Goal: Task Accomplishment & Management: Complete application form

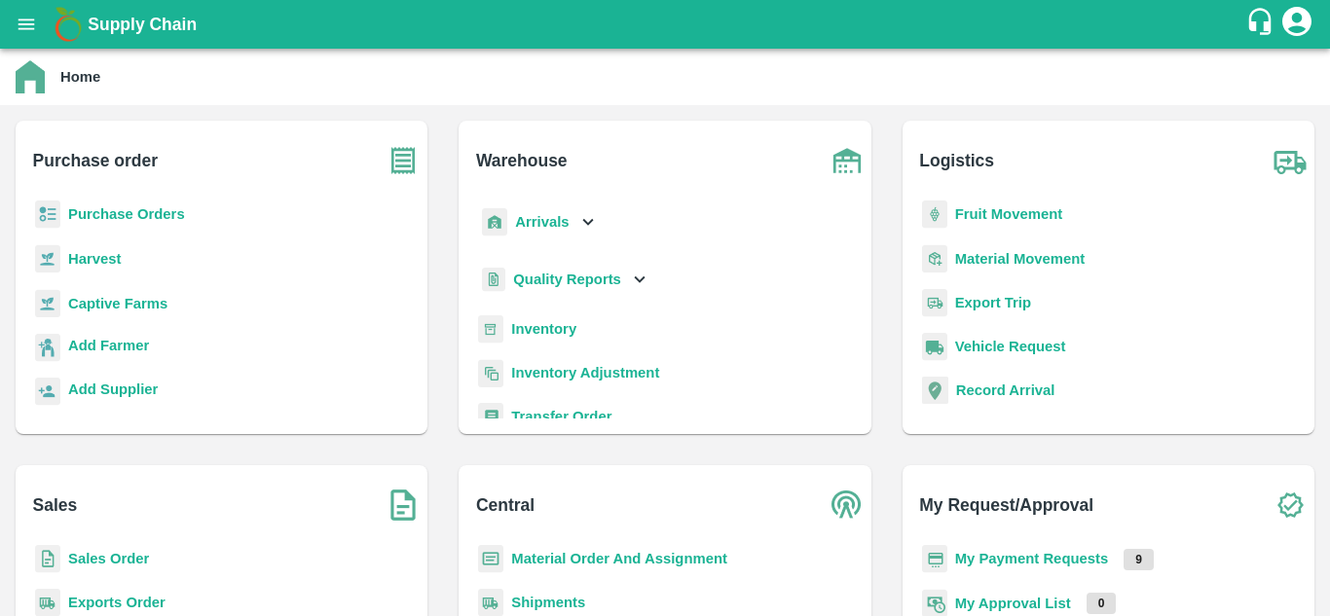
click at [984, 213] on b "Fruit Movement" at bounding box center [1009, 214] width 108 height 16
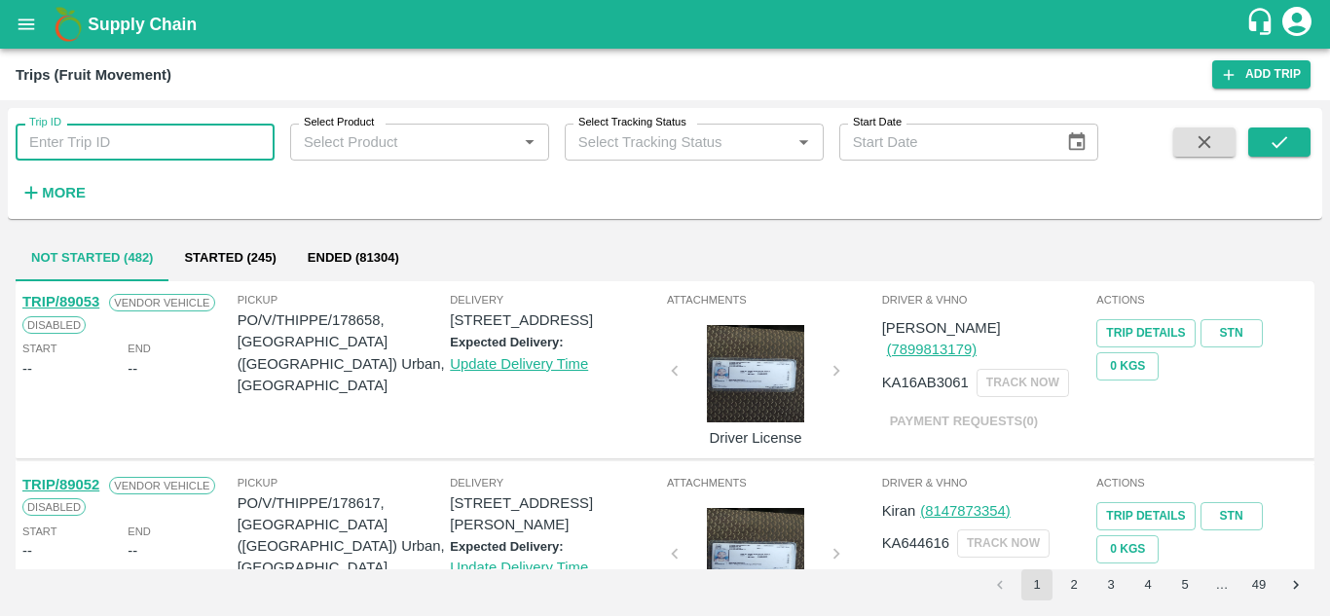
click at [105, 139] on input "Trip ID" at bounding box center [145, 142] width 259 height 37
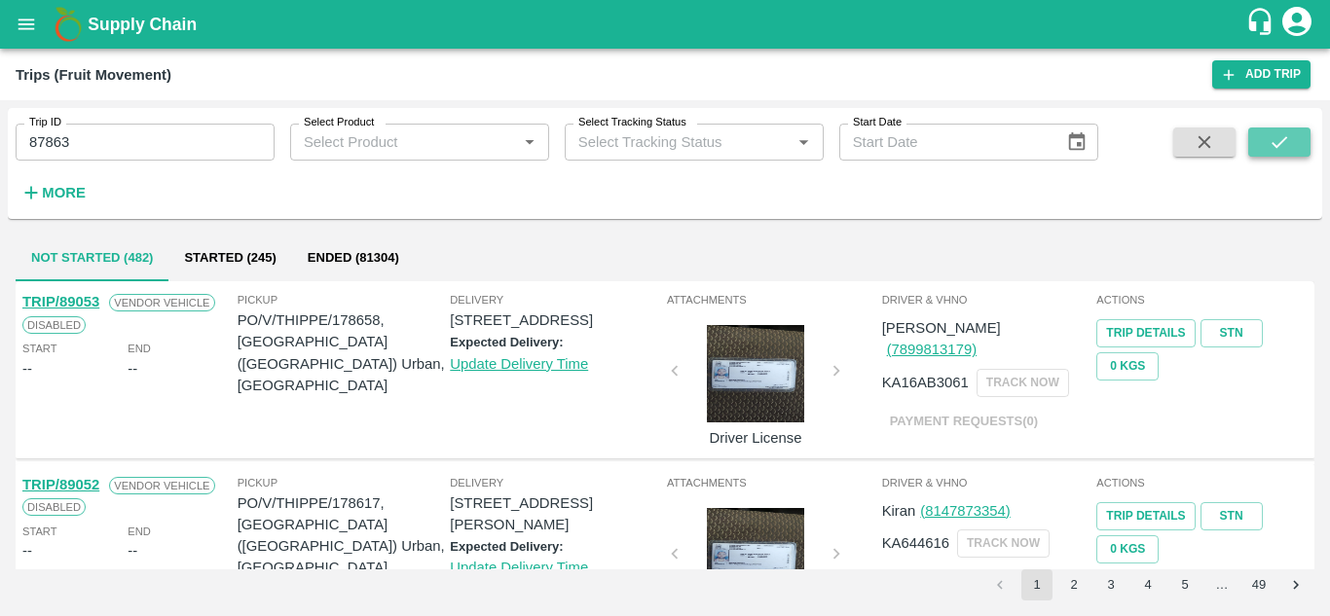
click at [1276, 147] on icon "submit" at bounding box center [1279, 142] width 16 height 12
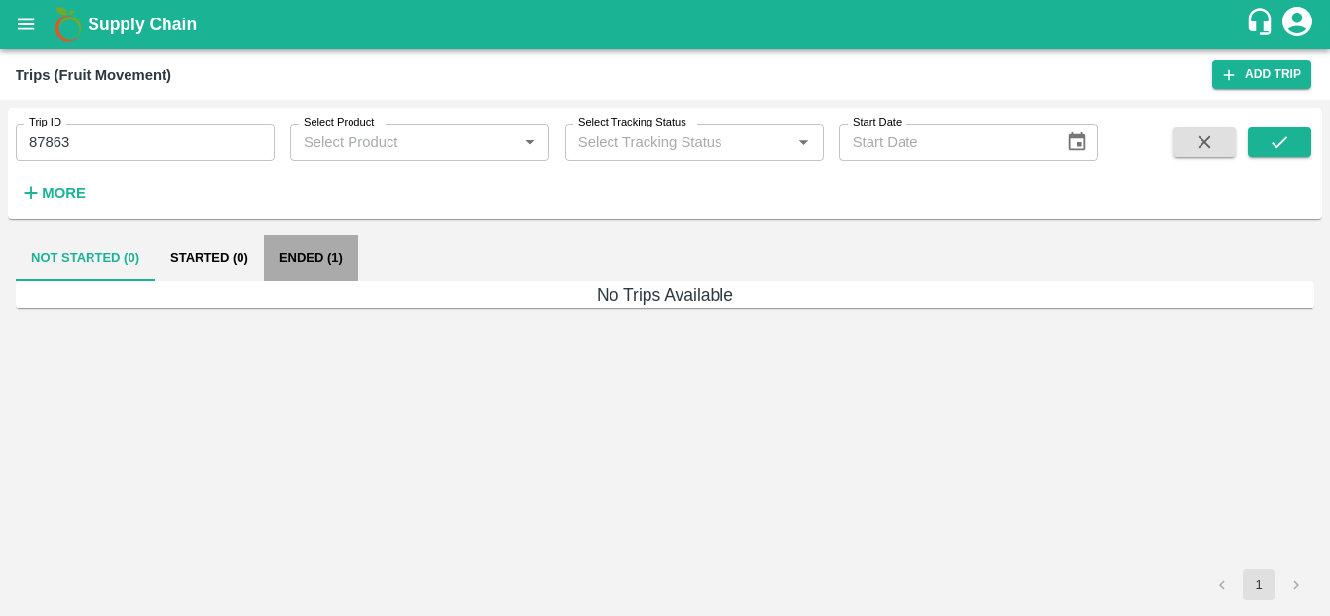
click at [317, 251] on button "Ended (1)" at bounding box center [311, 258] width 94 height 47
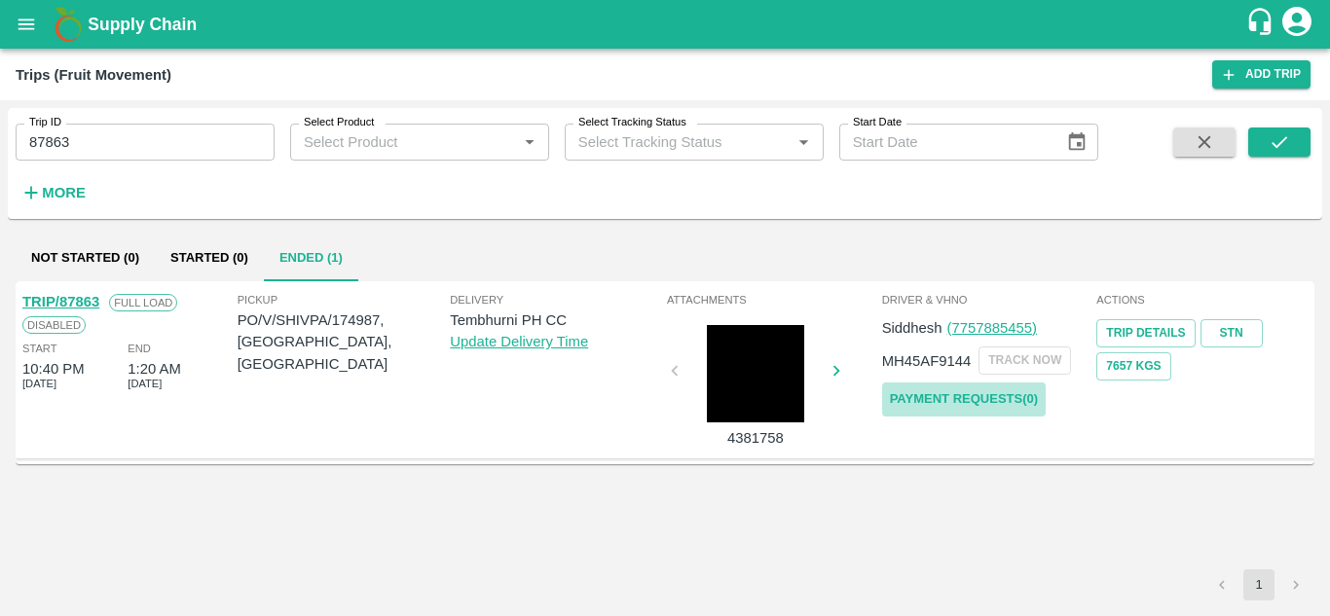
click at [965, 401] on link "Payment Requests( 0 )" at bounding box center [964, 400] width 164 height 34
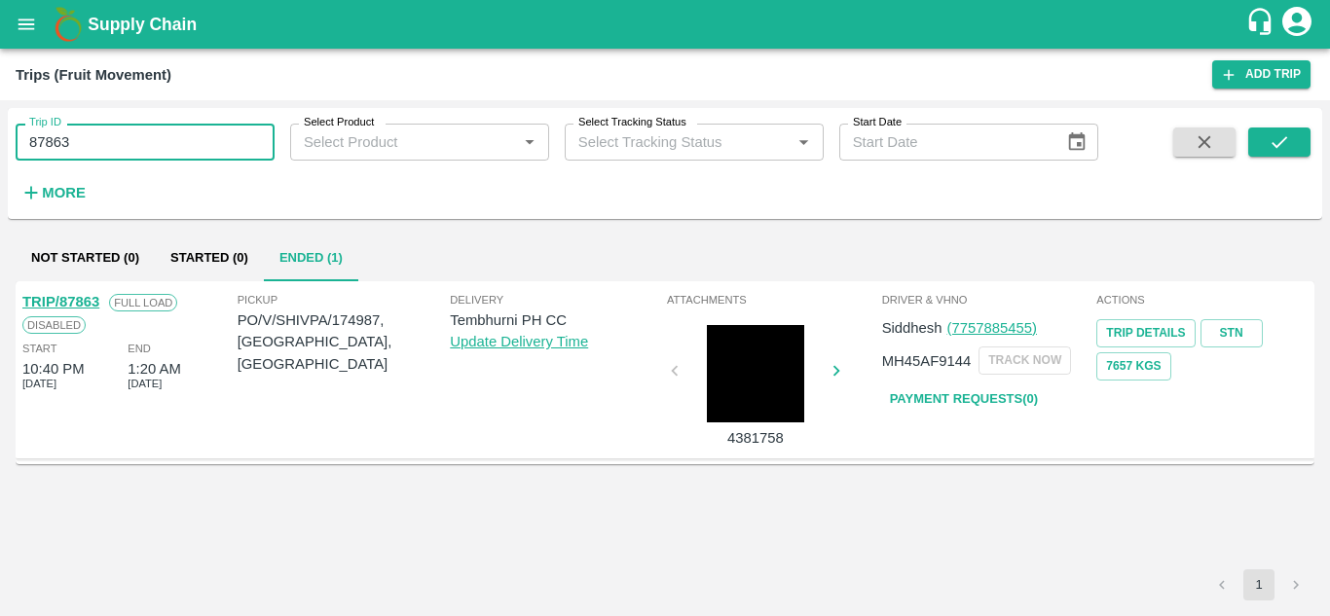
click at [90, 140] on input "87863" at bounding box center [145, 142] width 259 height 37
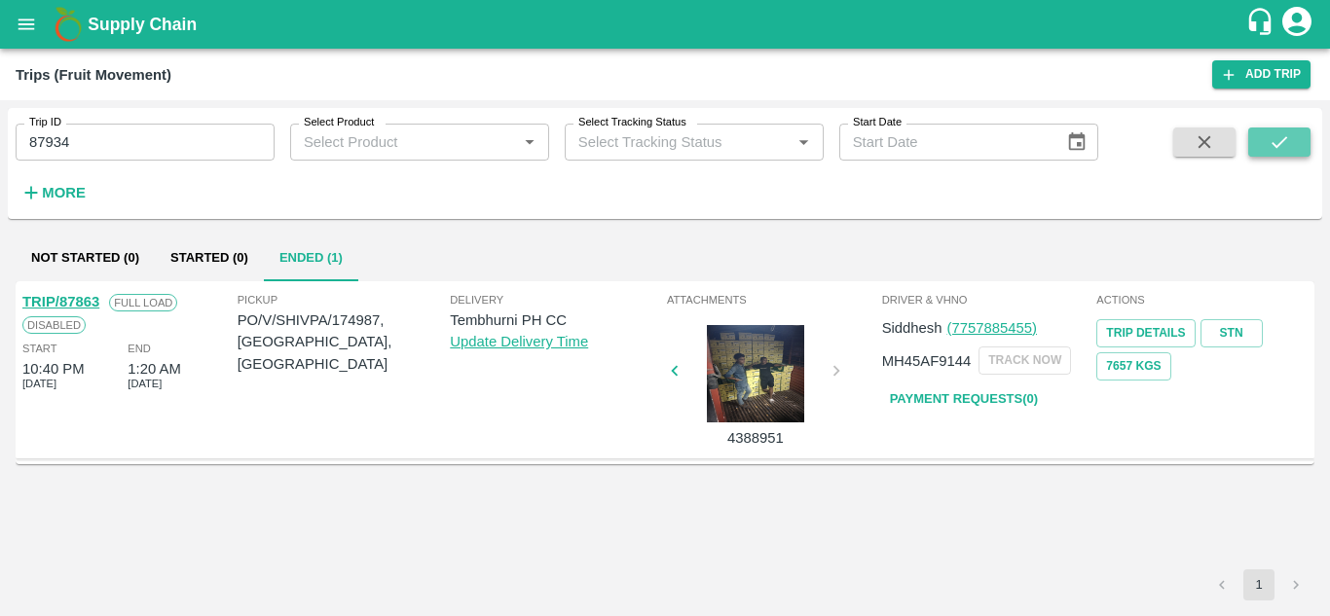
click at [1269, 145] on icon "submit" at bounding box center [1278, 141] width 21 height 21
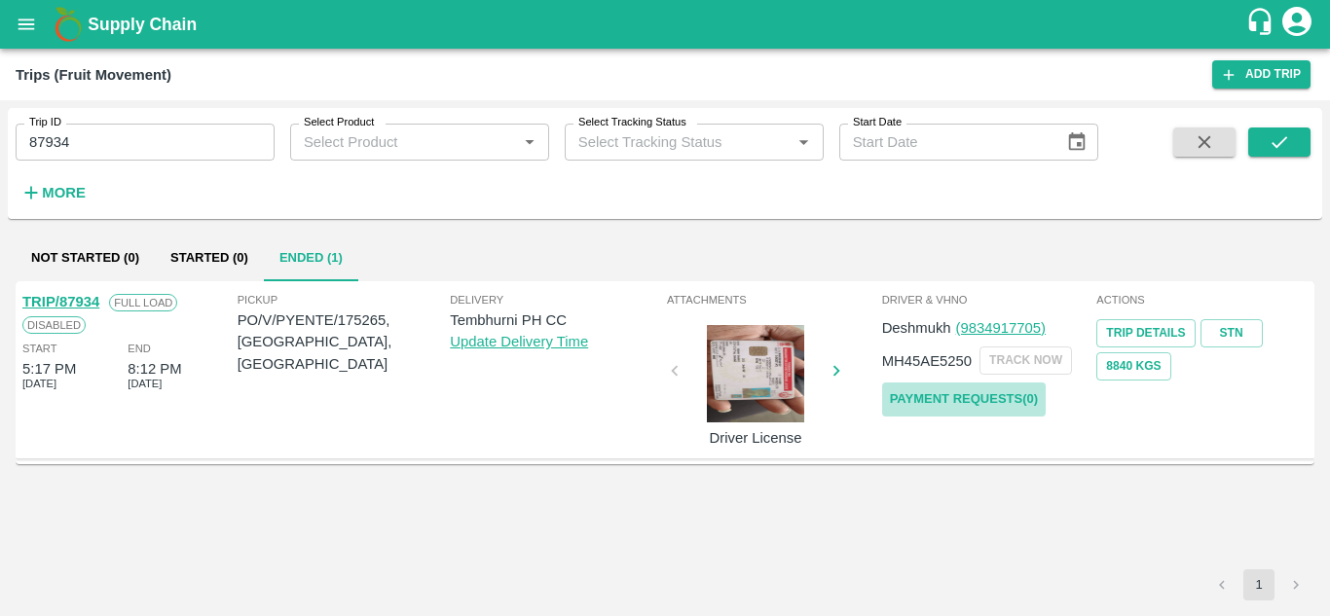
click at [946, 406] on link "Payment Requests( 0 )" at bounding box center [964, 400] width 164 height 34
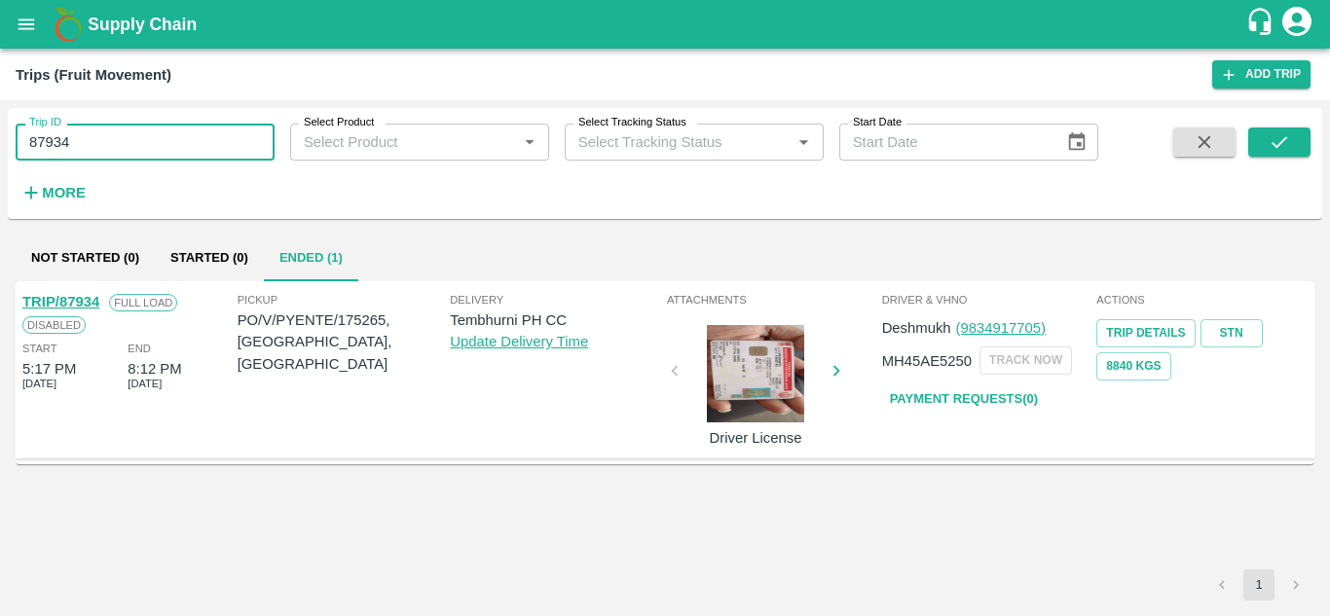
click at [120, 148] on input "87934" at bounding box center [145, 142] width 259 height 37
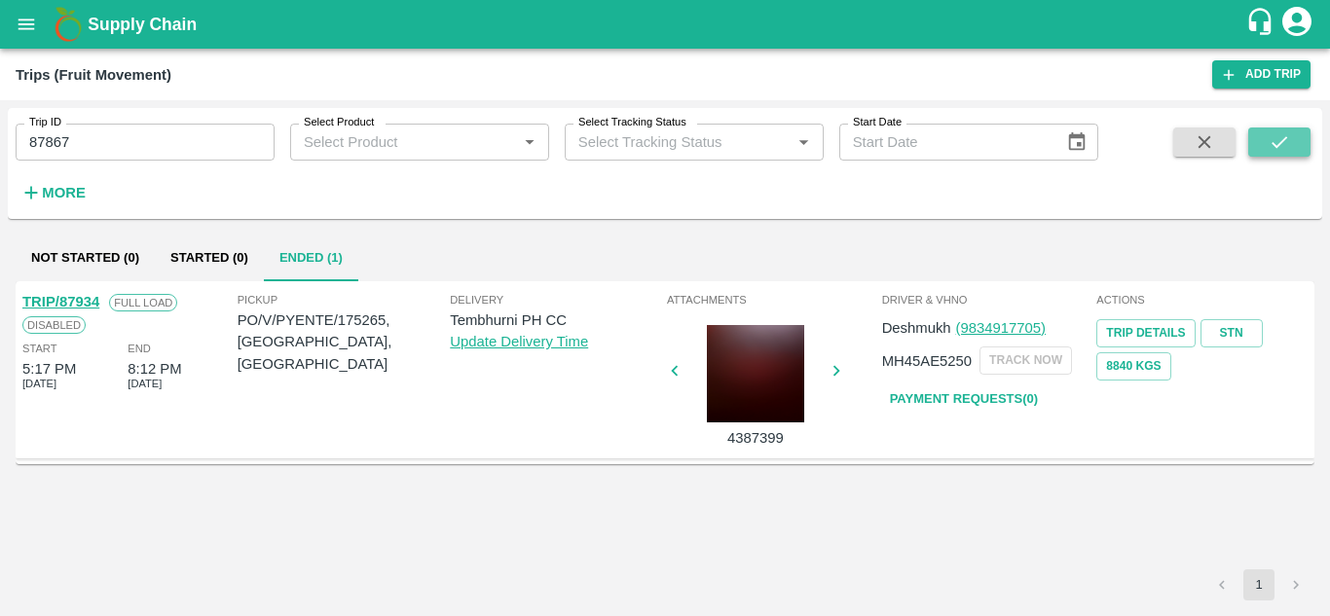
click at [1284, 141] on icon "submit" at bounding box center [1278, 141] width 21 height 21
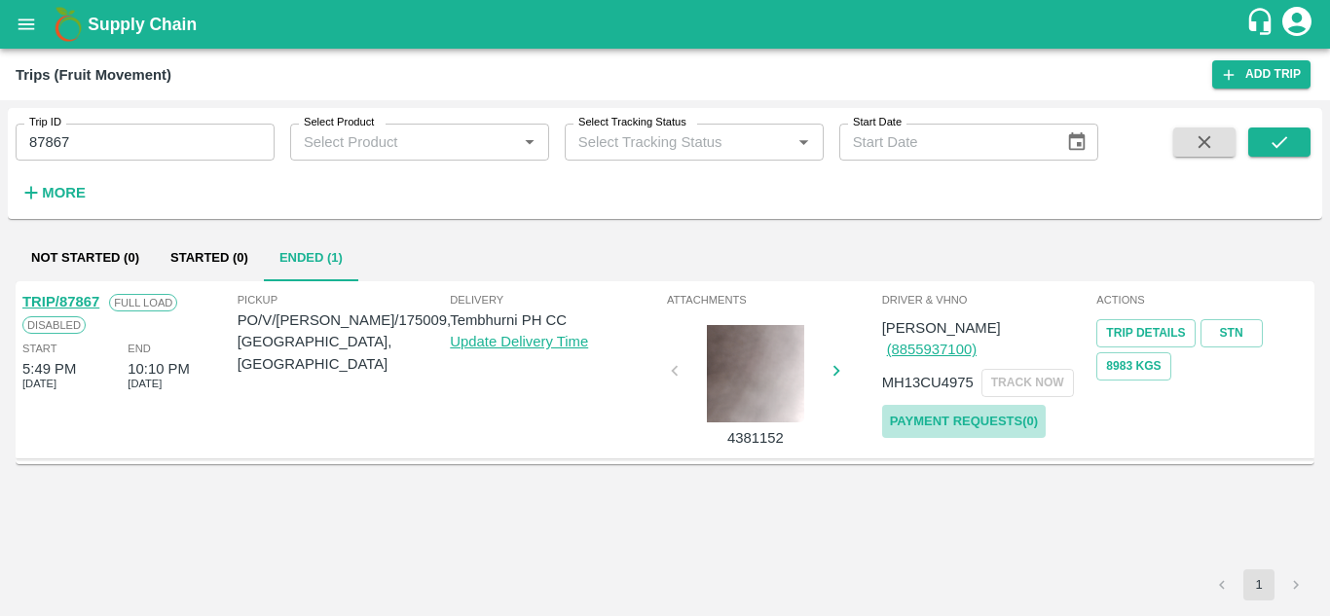
click at [961, 405] on link "Payment Requests( 0 )" at bounding box center [964, 422] width 164 height 34
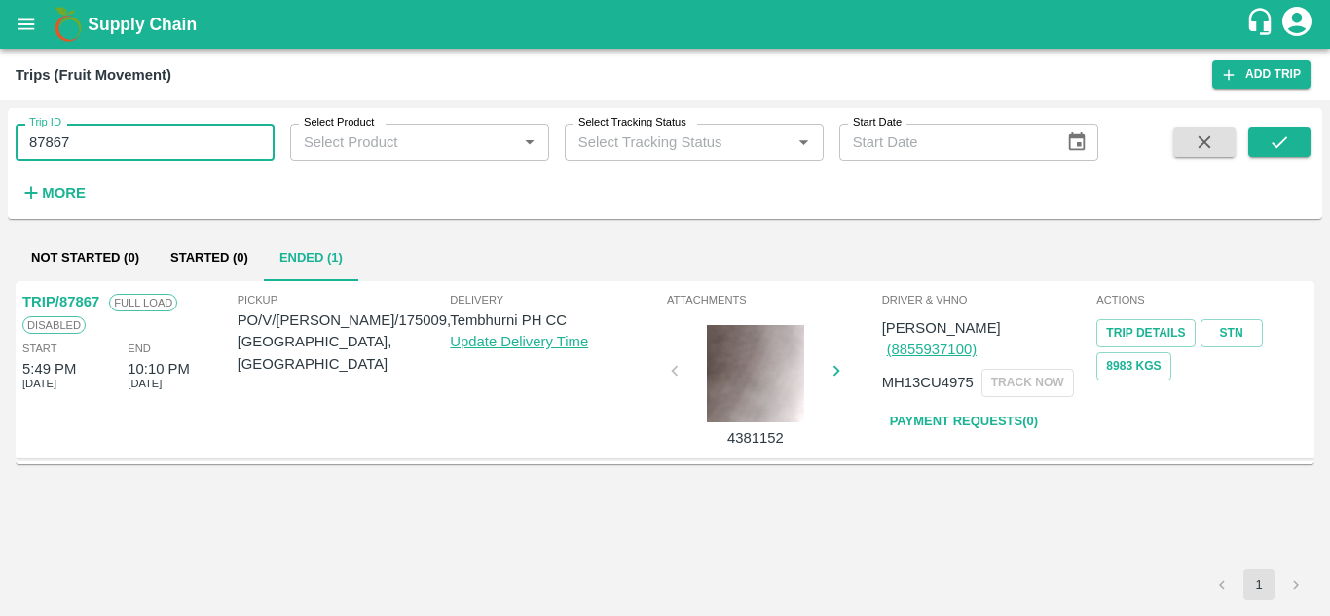
click at [108, 128] on input "87867" at bounding box center [145, 142] width 259 height 37
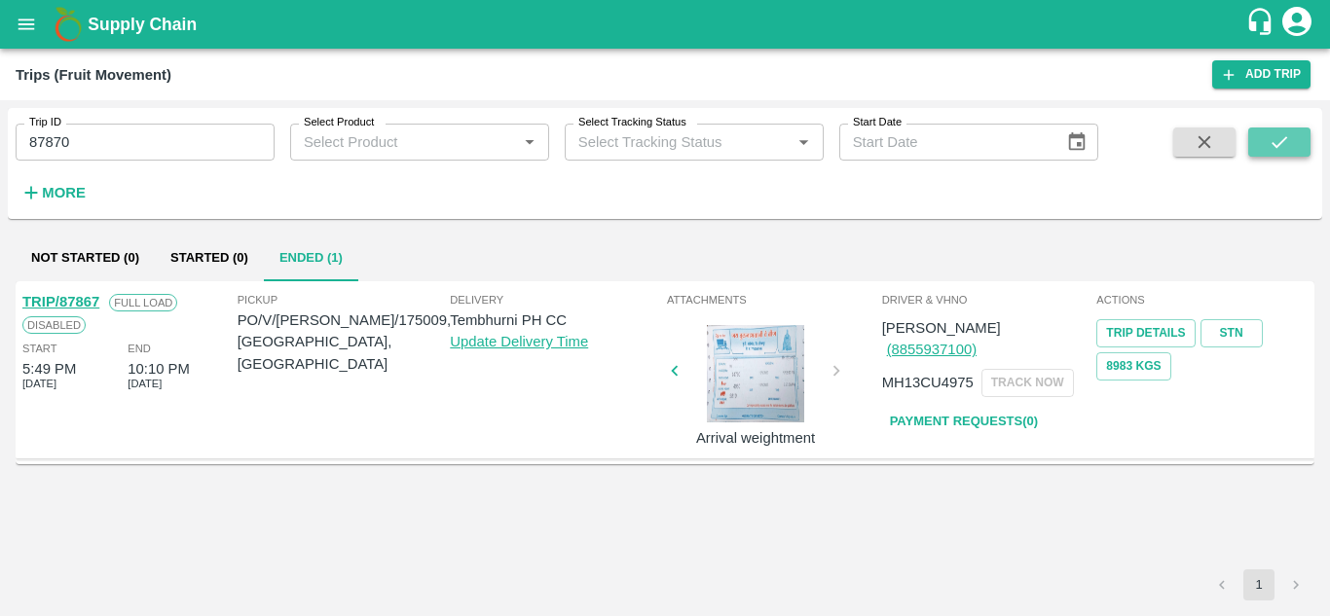
click at [1282, 137] on icon "submit" at bounding box center [1278, 141] width 21 height 21
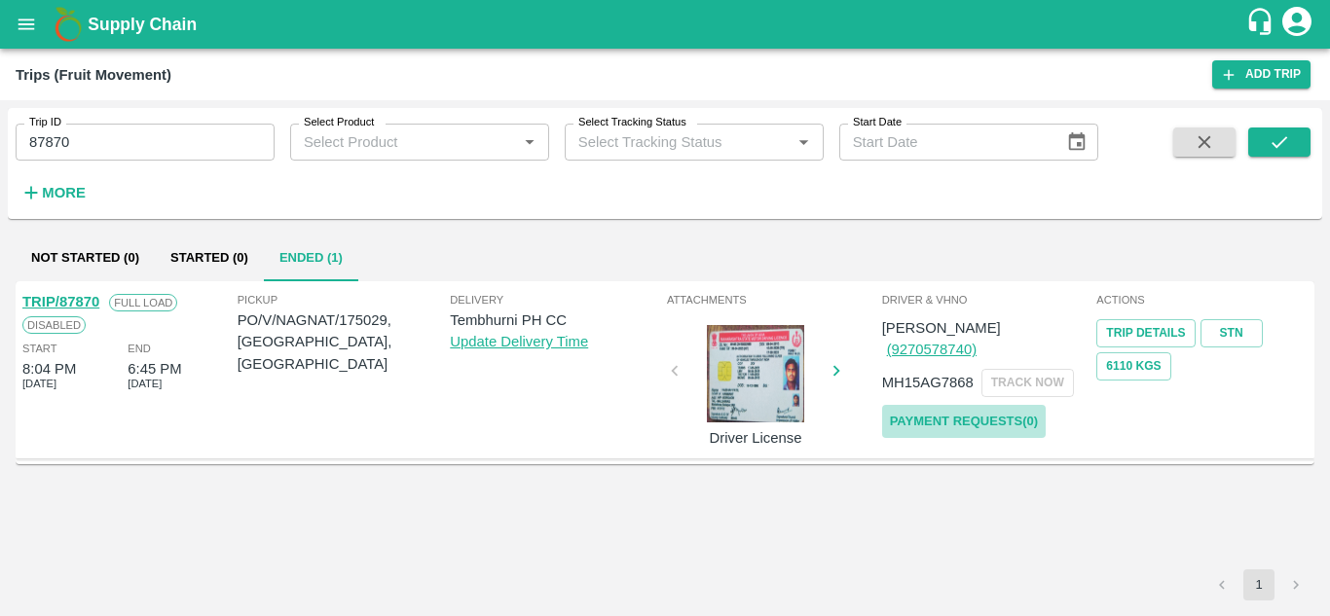
click at [992, 405] on link "Payment Requests( 0 )" at bounding box center [964, 422] width 164 height 34
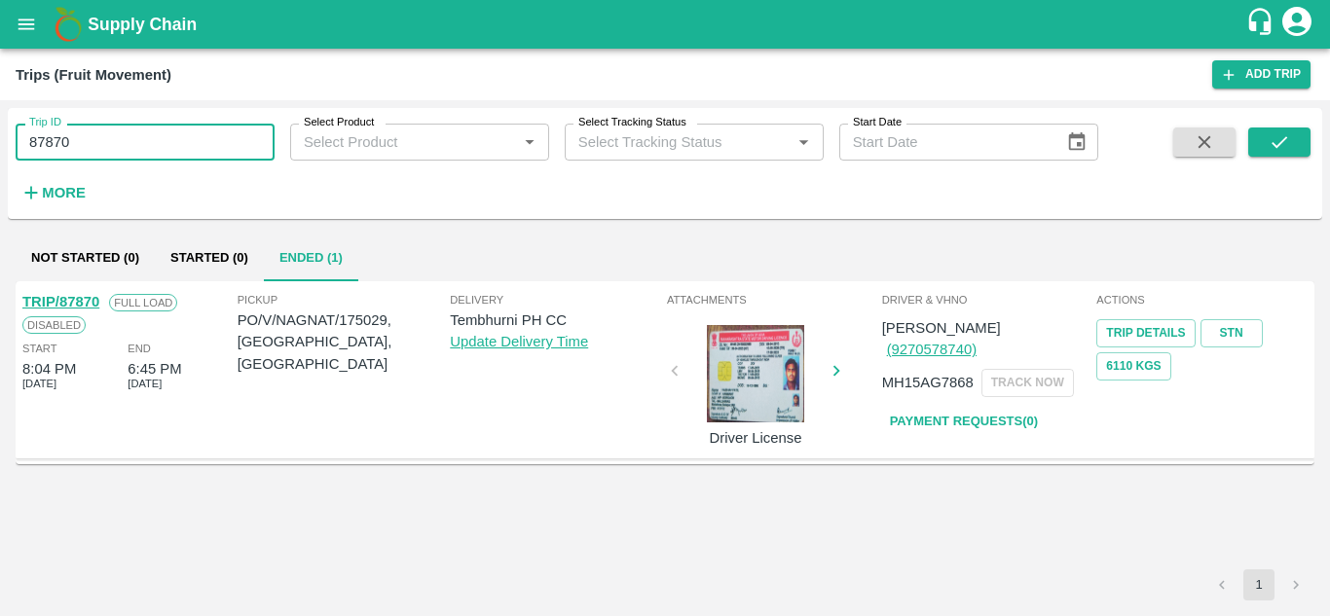
click at [106, 140] on input "87870" at bounding box center [145, 142] width 259 height 37
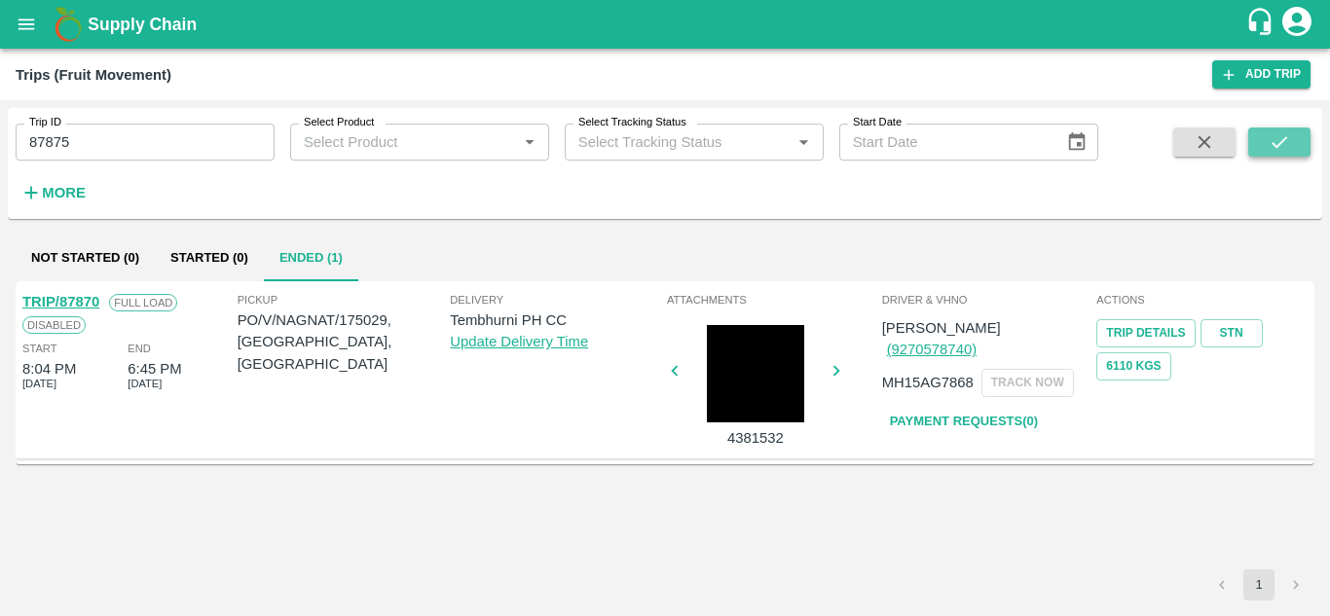
click at [1293, 145] on button "submit" at bounding box center [1279, 142] width 62 height 29
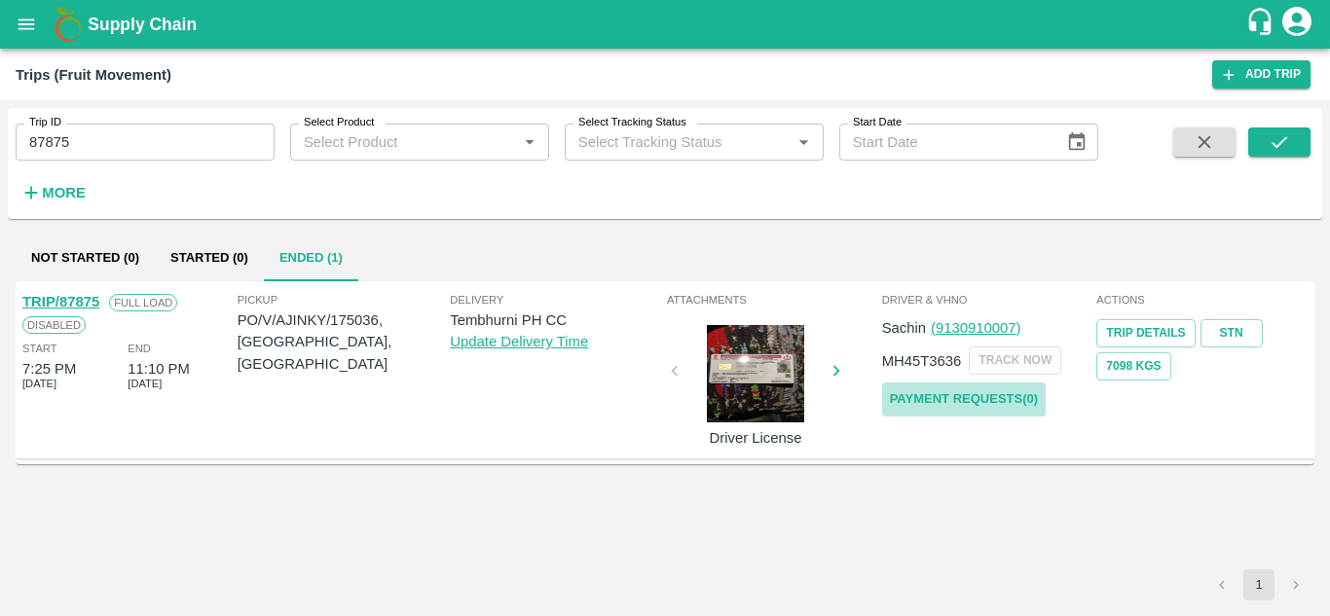
click at [945, 399] on link "Payment Requests( 0 )" at bounding box center [964, 400] width 164 height 34
drag, startPoint x: 101, startPoint y: 123, endPoint x: 94, endPoint y: 139, distance: 17.9
click at [94, 139] on div "Trip ID 87875 Trip ID" at bounding box center [137, 134] width 274 height 53
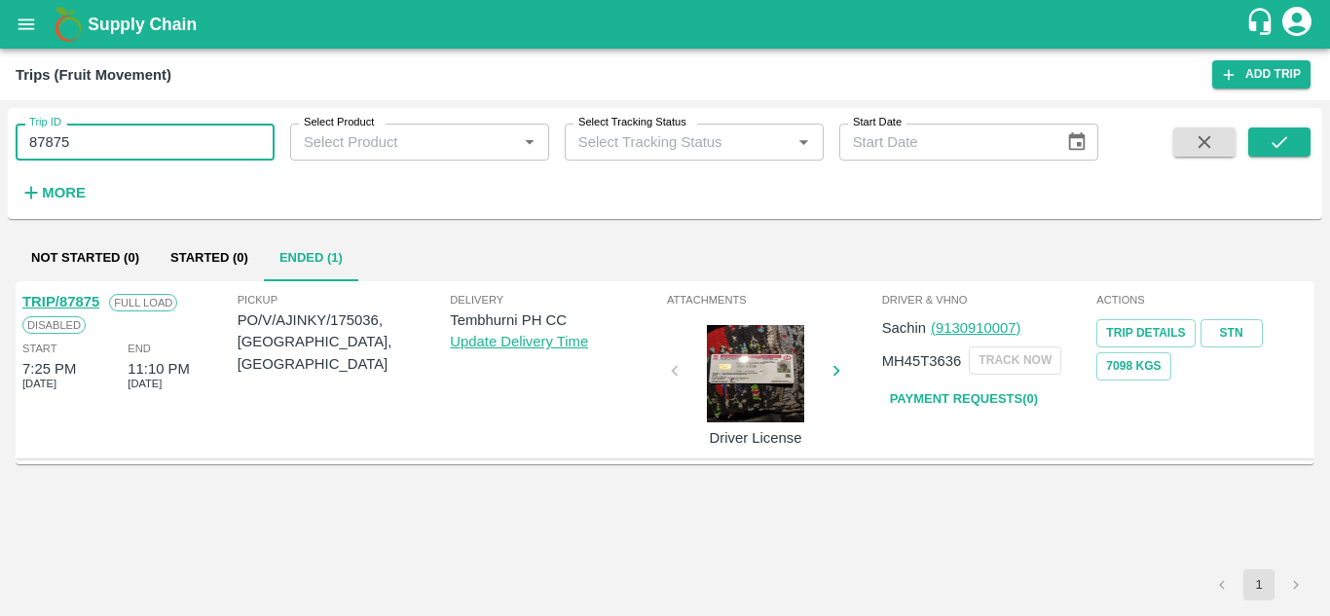
click at [94, 139] on input "87875" at bounding box center [145, 142] width 259 height 37
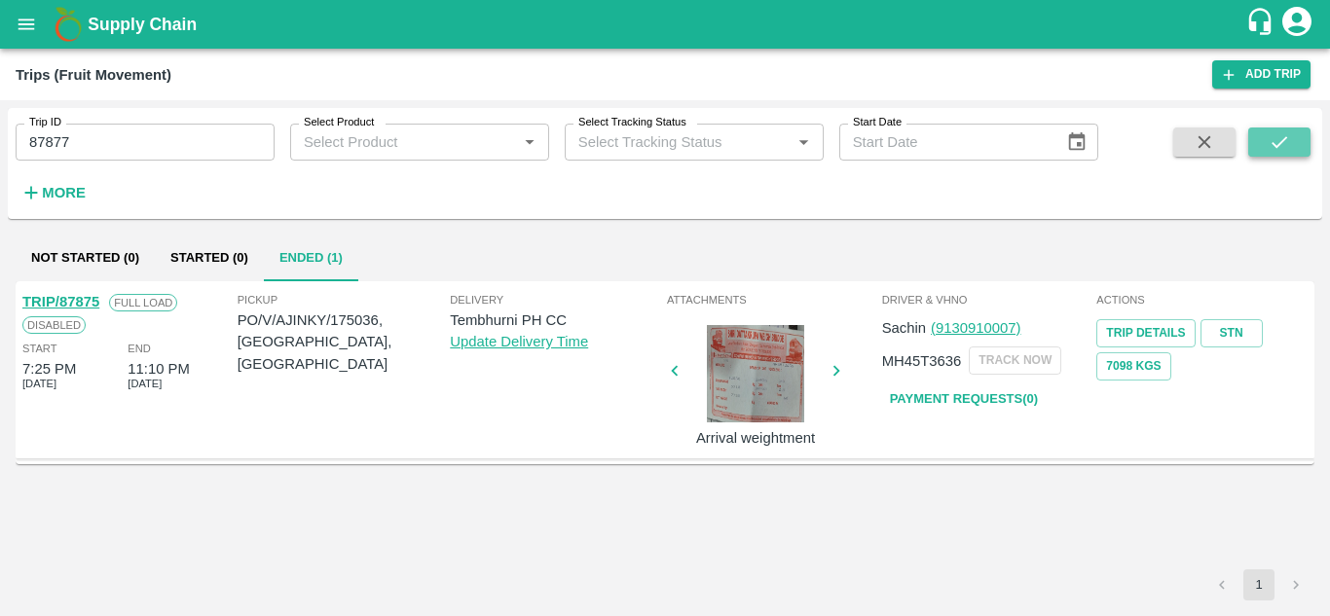
click at [1282, 131] on icon "submit" at bounding box center [1278, 141] width 21 height 21
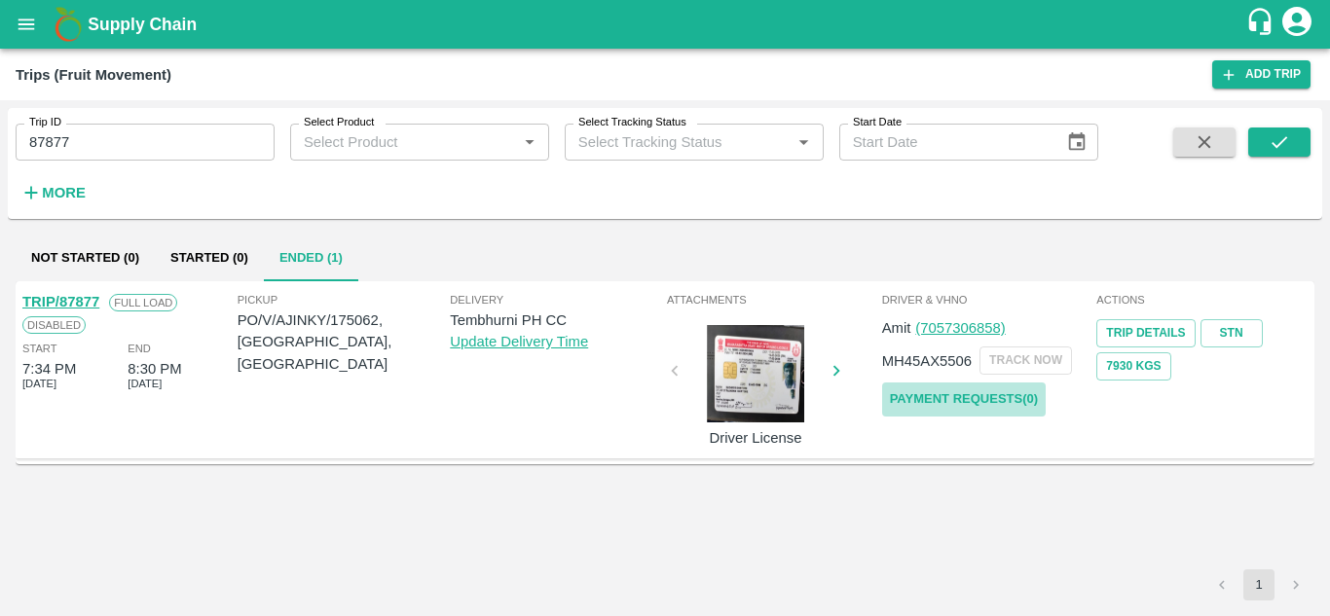
click at [982, 395] on link "Payment Requests( 0 )" at bounding box center [964, 400] width 164 height 34
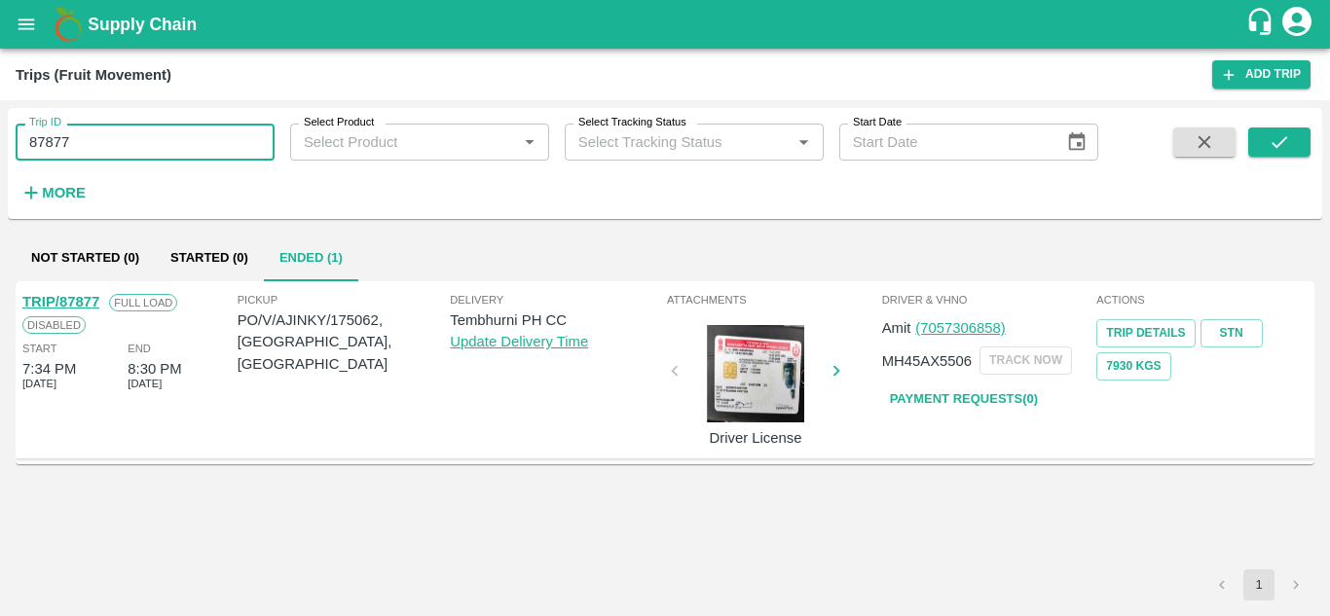
click at [116, 145] on input "87877" at bounding box center [145, 142] width 259 height 37
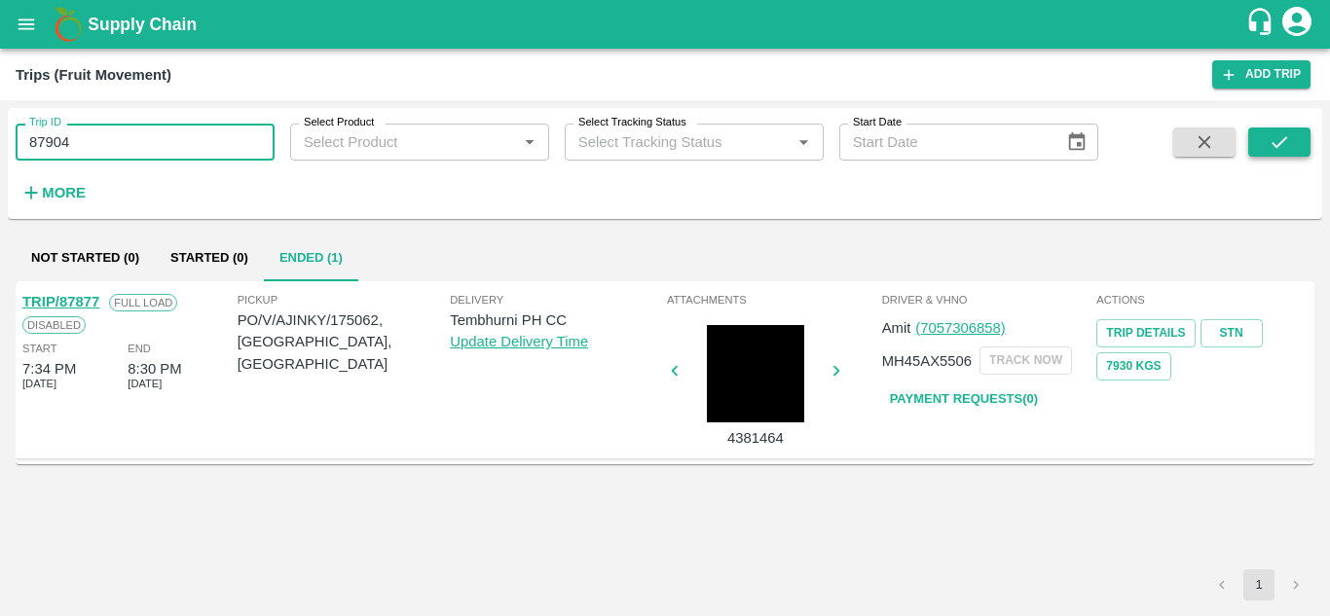
type input "87904"
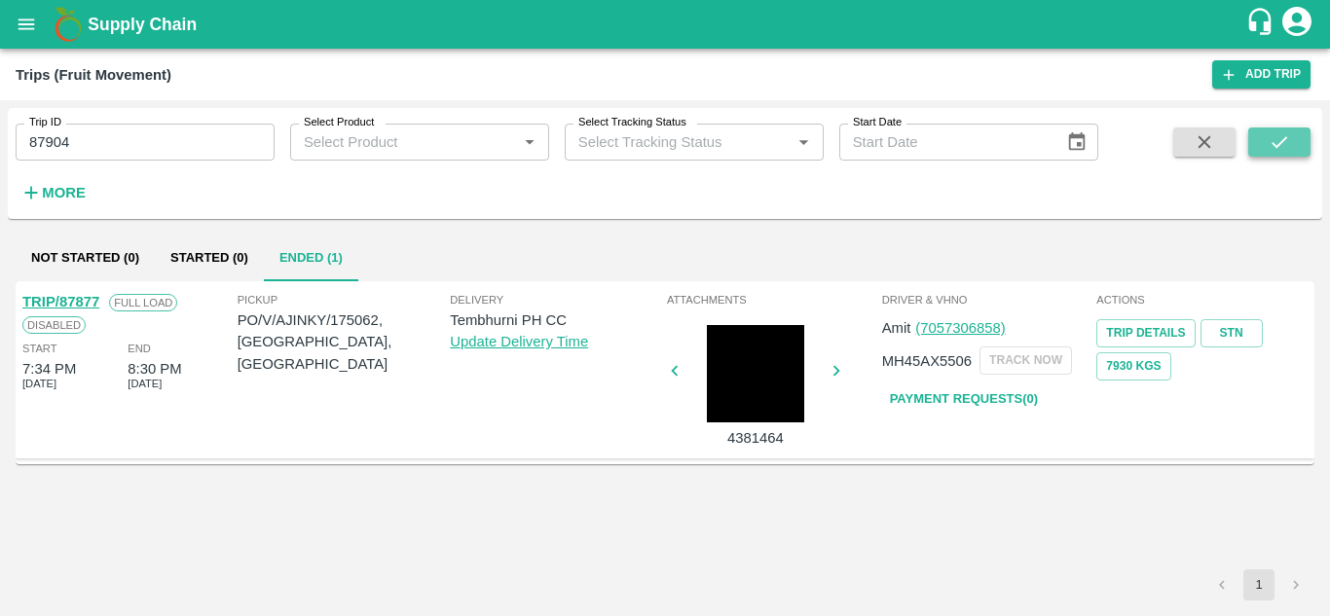
click at [1292, 144] on button "submit" at bounding box center [1279, 142] width 62 height 29
click at [1297, 130] on button "submit" at bounding box center [1279, 142] width 62 height 29
click at [1002, 398] on link "Payment Requests( 0 )" at bounding box center [964, 400] width 164 height 34
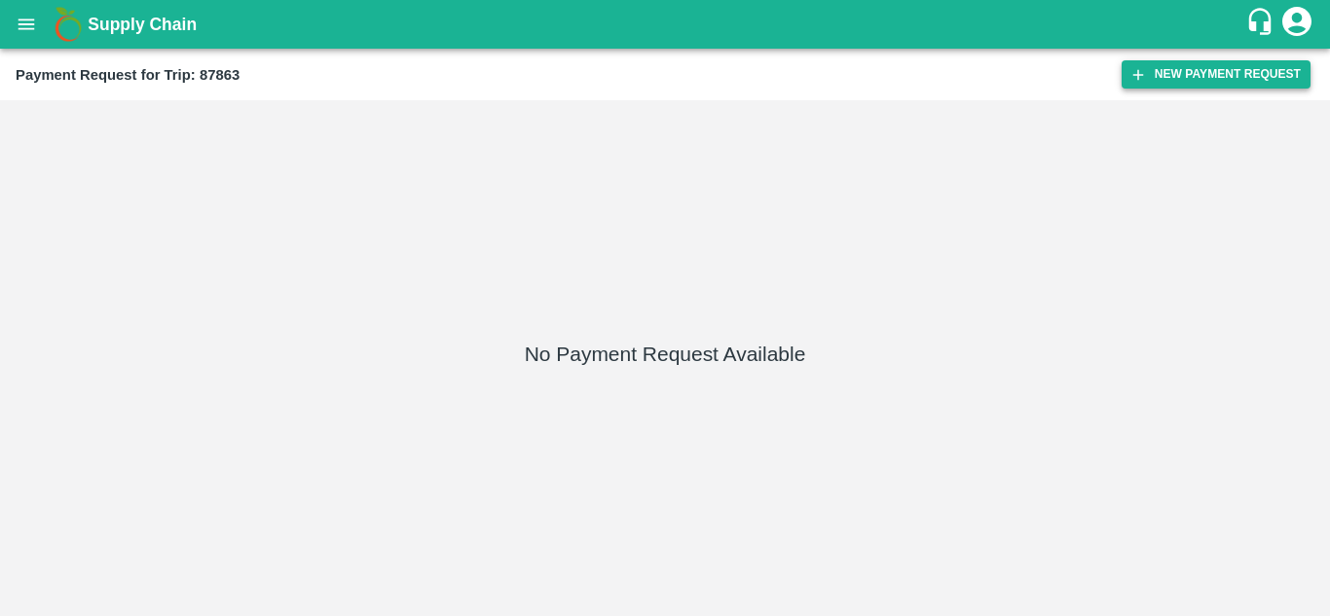
click at [1193, 67] on button "New Payment Request" at bounding box center [1215, 74] width 189 height 28
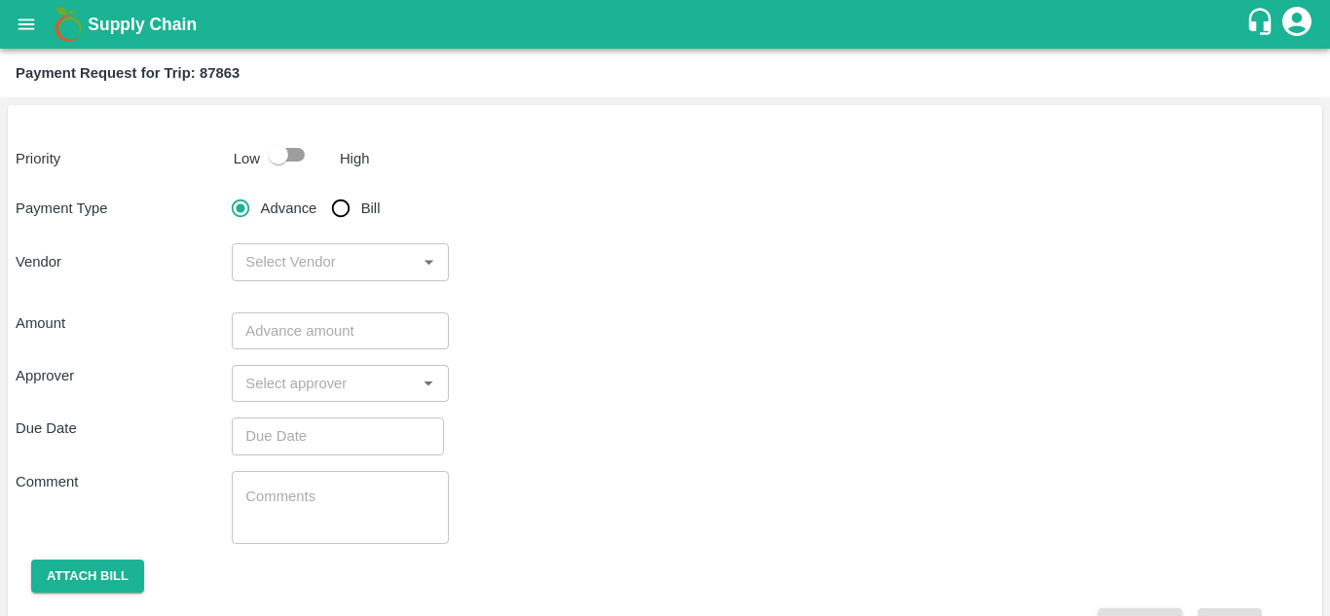
click at [343, 209] on input "Bill" at bounding box center [340, 208] width 39 height 39
radio input "true"
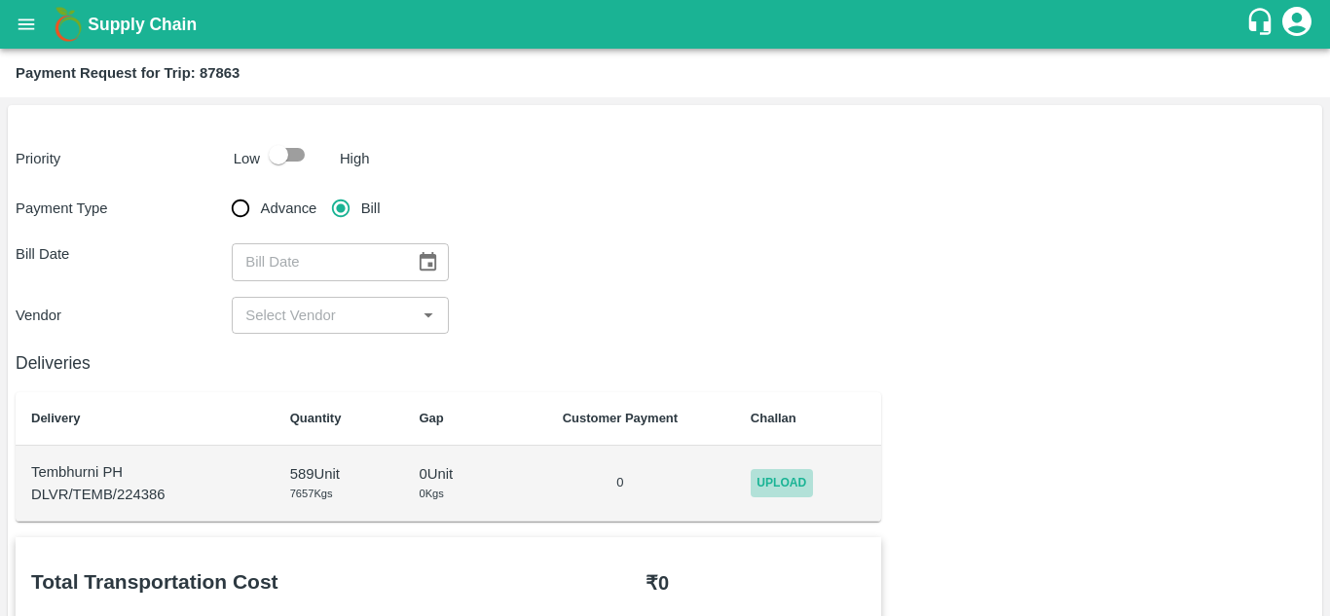
click at [794, 482] on span "Upload" at bounding box center [781, 483] width 62 height 28
click at [0, 0] on input "Upload" at bounding box center [0, 0] width 0 height 0
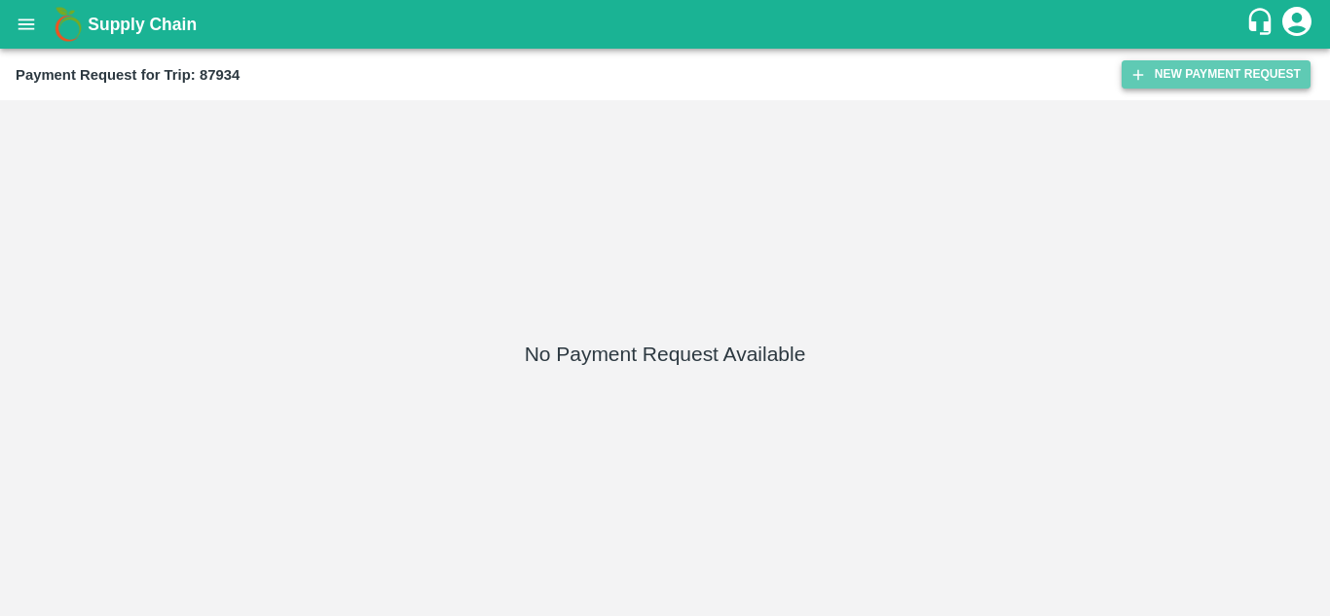
click at [1219, 74] on button "New Payment Request" at bounding box center [1215, 74] width 189 height 28
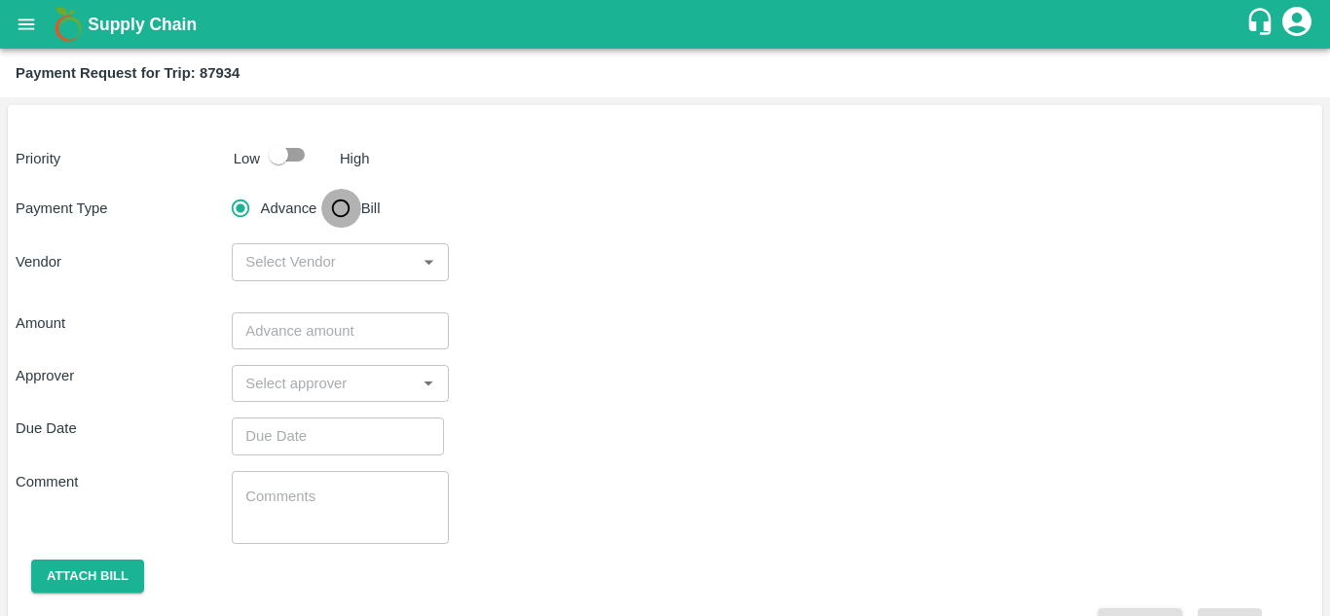
click at [345, 211] on input "Bill" at bounding box center [340, 208] width 39 height 39
radio input "true"
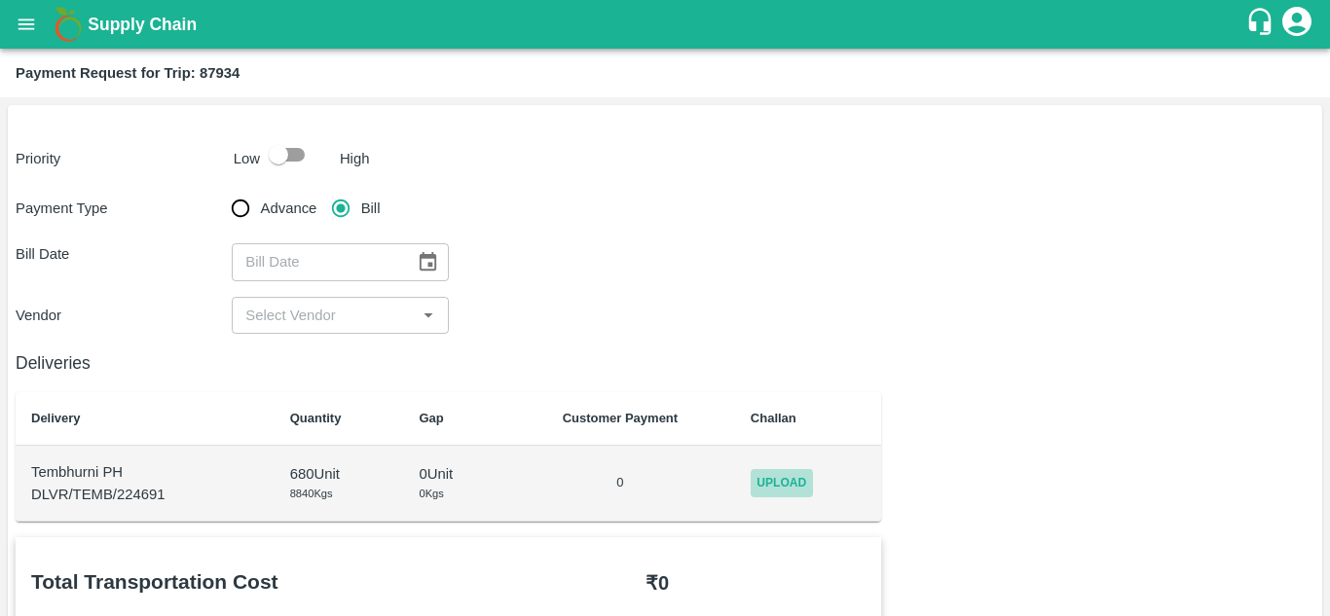
click at [773, 482] on span "Upload" at bounding box center [781, 483] width 62 height 28
click at [0, 0] on input "Upload" at bounding box center [0, 0] width 0 height 0
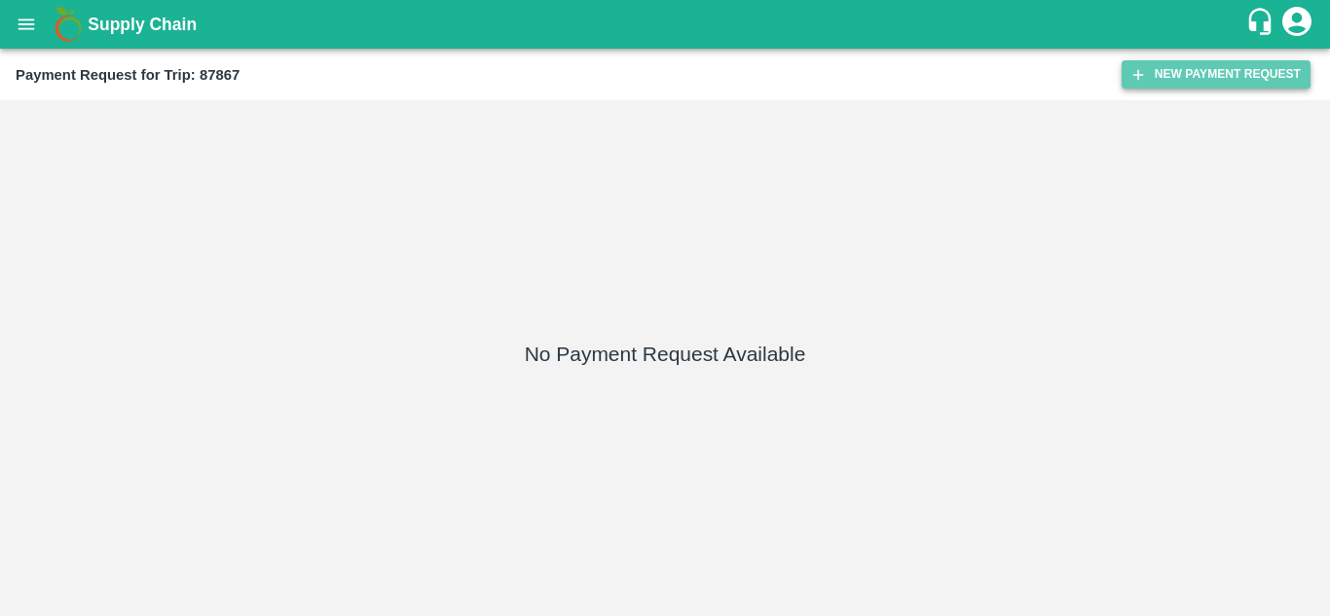
click at [1180, 74] on button "New Payment Request" at bounding box center [1215, 74] width 189 height 28
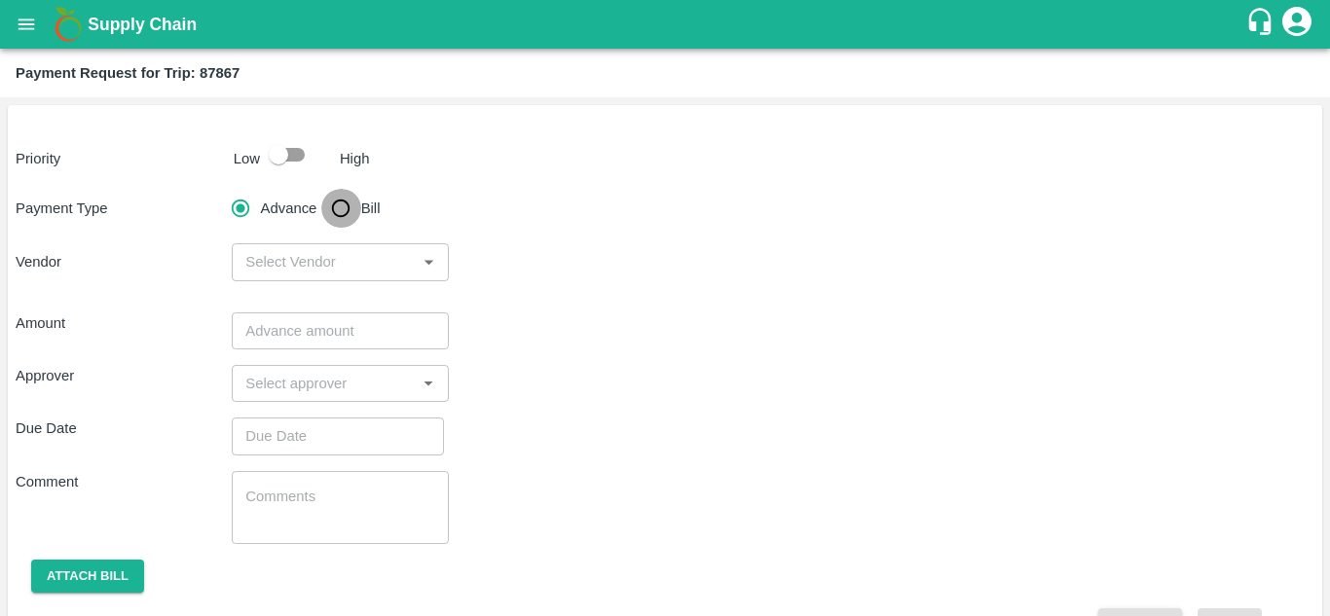
click at [345, 206] on input "Bill" at bounding box center [340, 208] width 39 height 39
radio input "true"
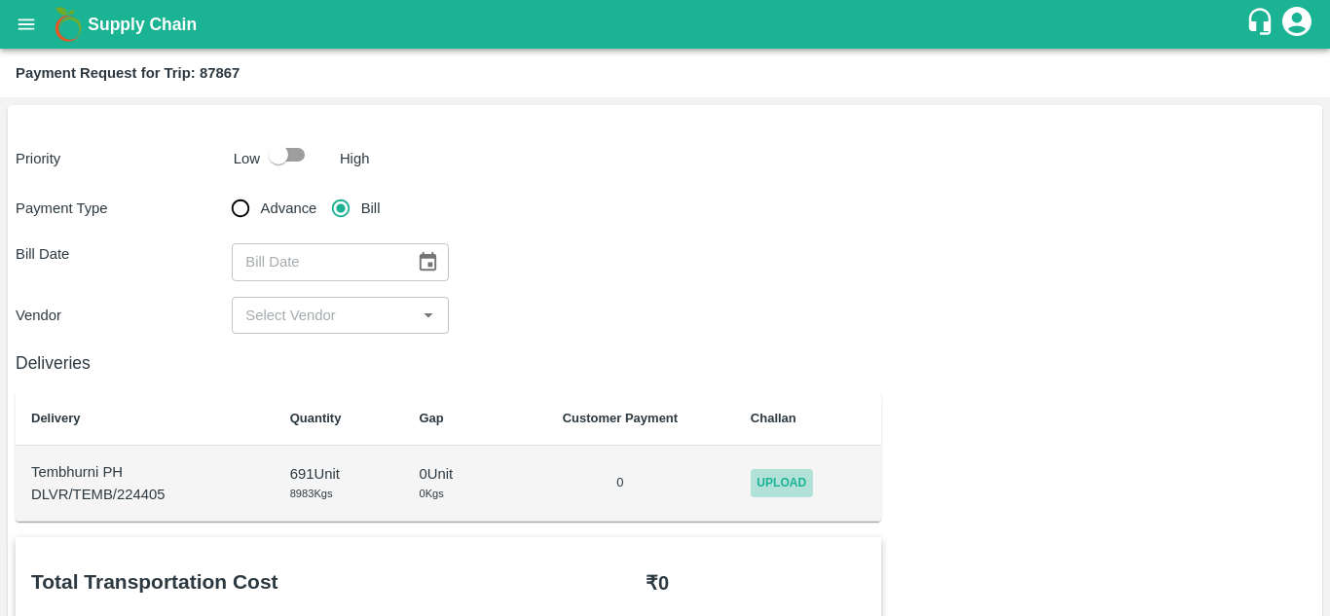
click at [791, 485] on span "Upload" at bounding box center [781, 483] width 62 height 28
click at [0, 0] on input "Upload" at bounding box center [0, 0] width 0 height 0
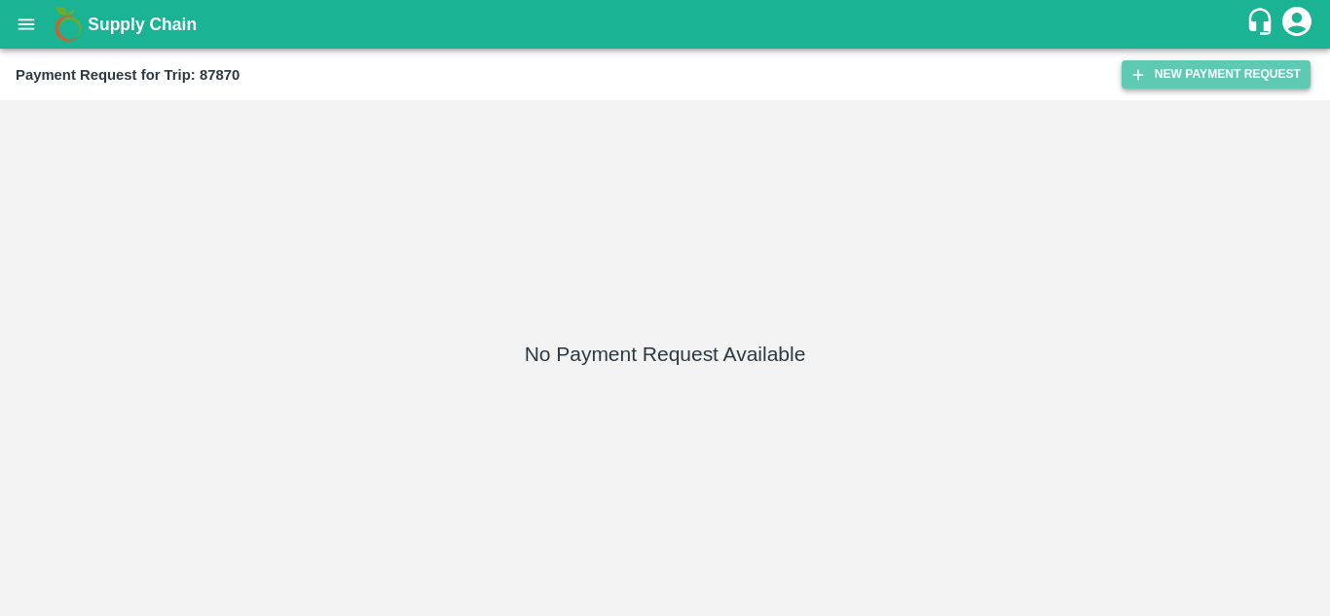
click at [1224, 70] on button "New Payment Request" at bounding box center [1215, 74] width 189 height 28
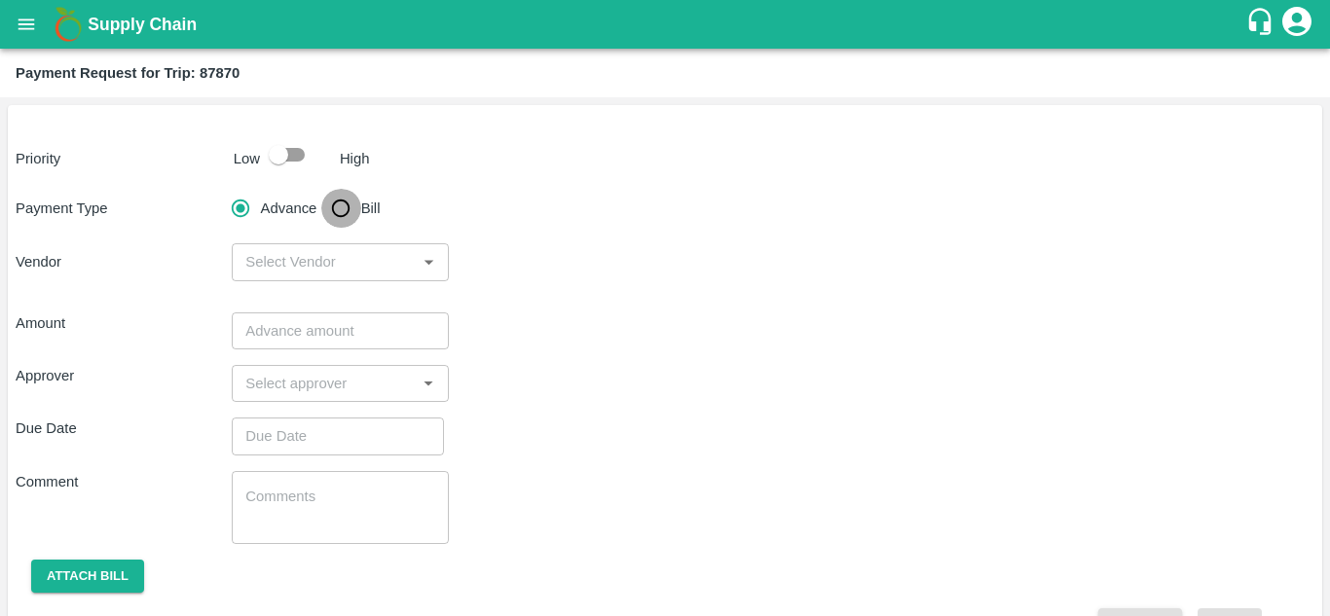
click at [343, 210] on input "Bill" at bounding box center [340, 208] width 39 height 39
radio input "true"
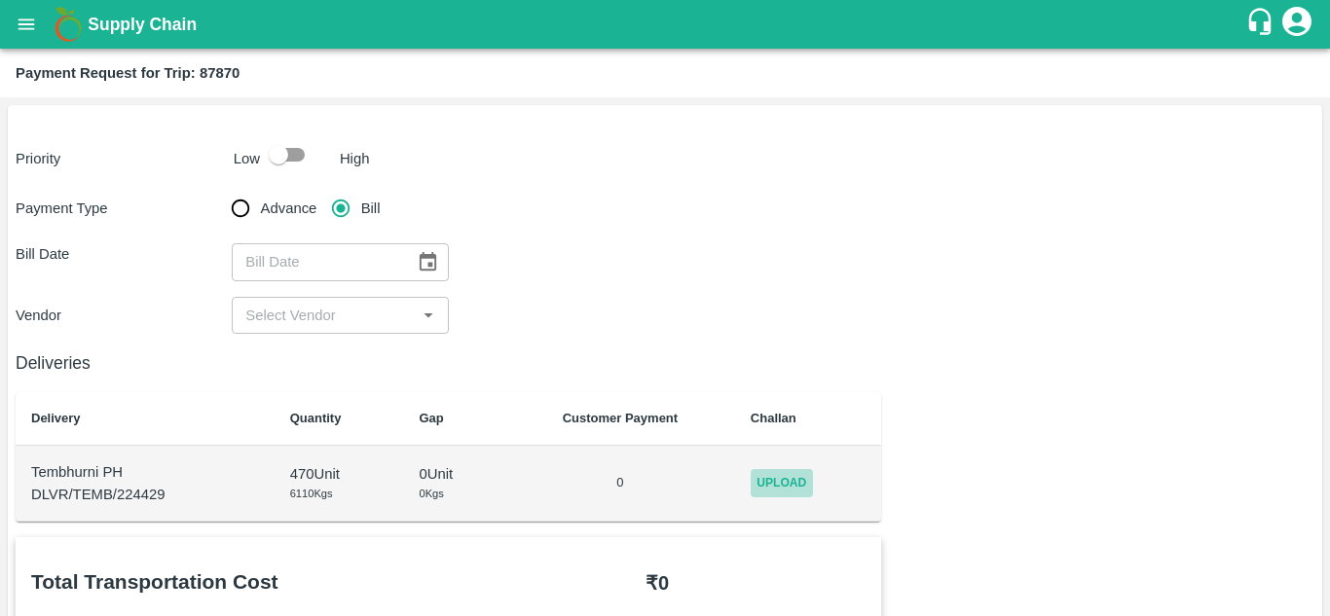
click at [790, 484] on span "Upload" at bounding box center [781, 483] width 62 height 28
click at [0, 0] on input "Upload" at bounding box center [0, 0] width 0 height 0
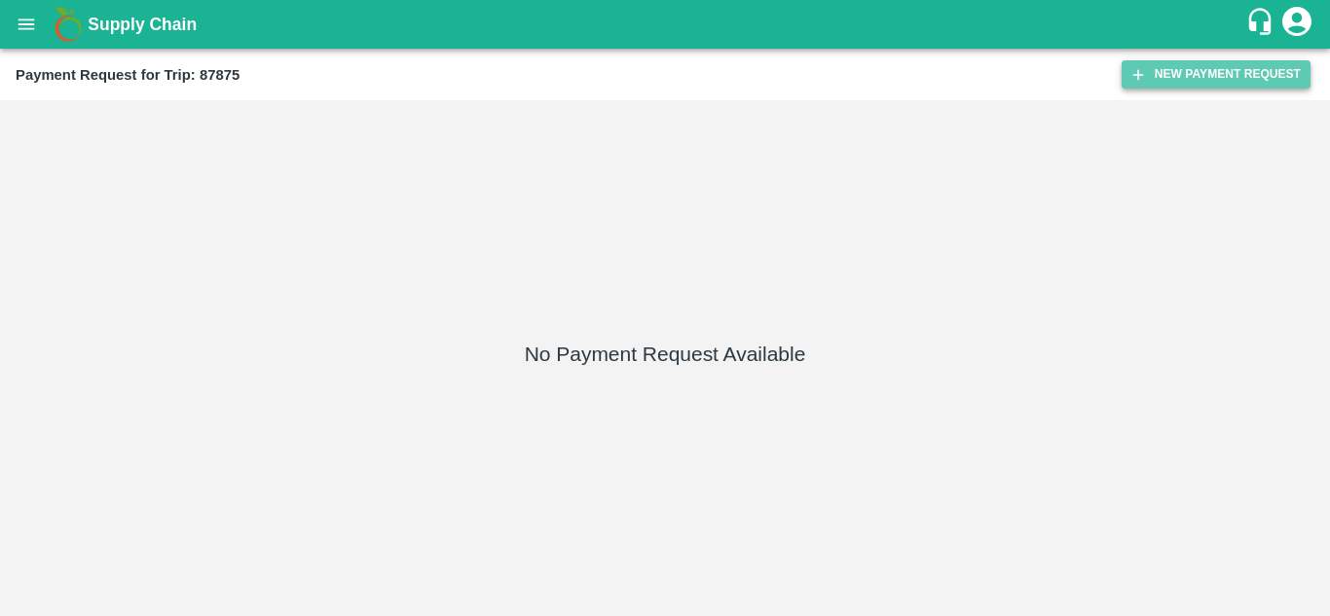
click at [1200, 70] on button "New Payment Request" at bounding box center [1215, 74] width 189 height 28
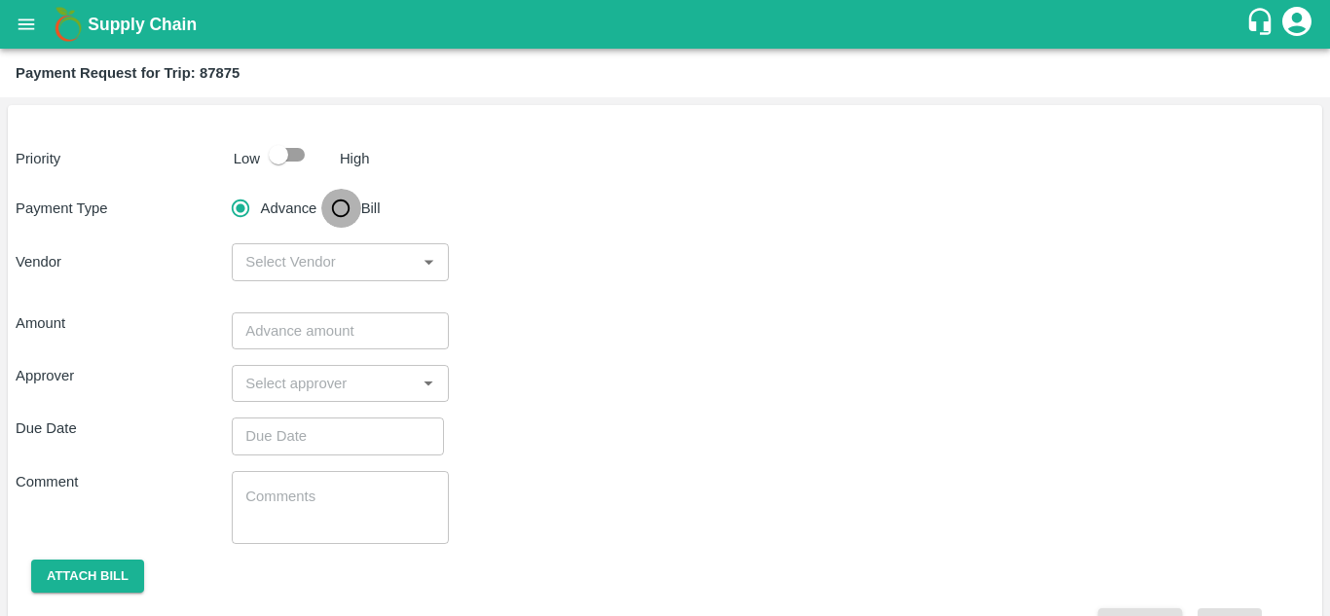
click at [338, 207] on input "Bill" at bounding box center [340, 208] width 39 height 39
radio input "true"
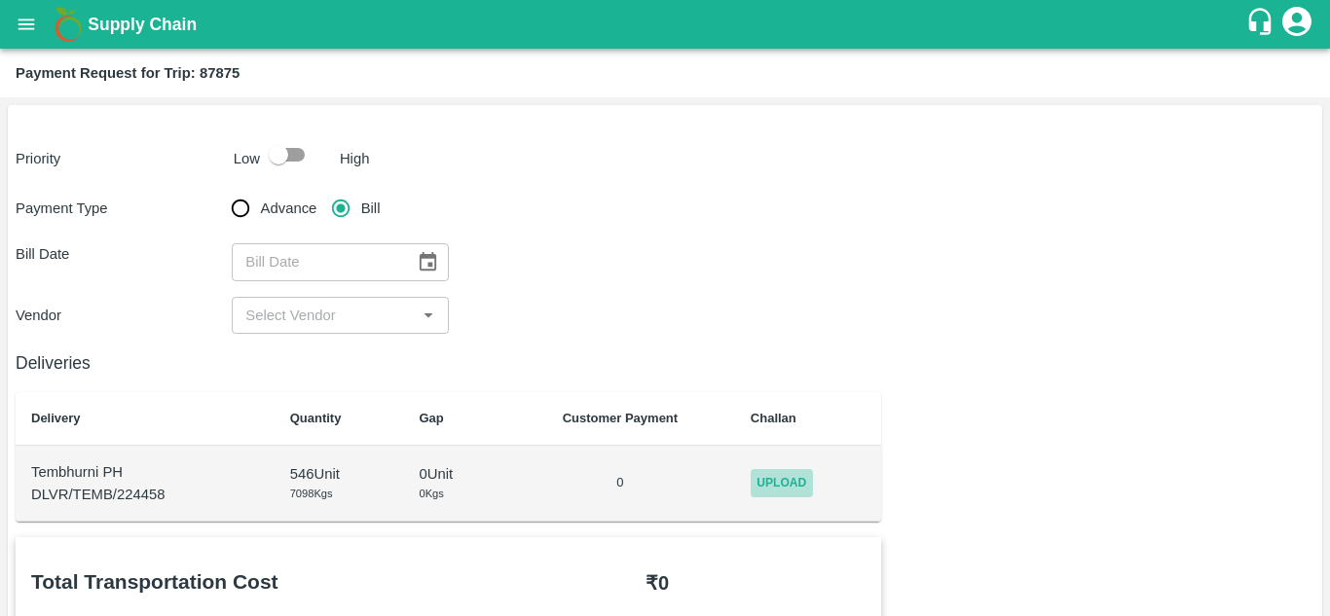
click at [788, 478] on span "Upload" at bounding box center [781, 483] width 62 height 28
click at [0, 0] on input "Upload" at bounding box center [0, 0] width 0 height 0
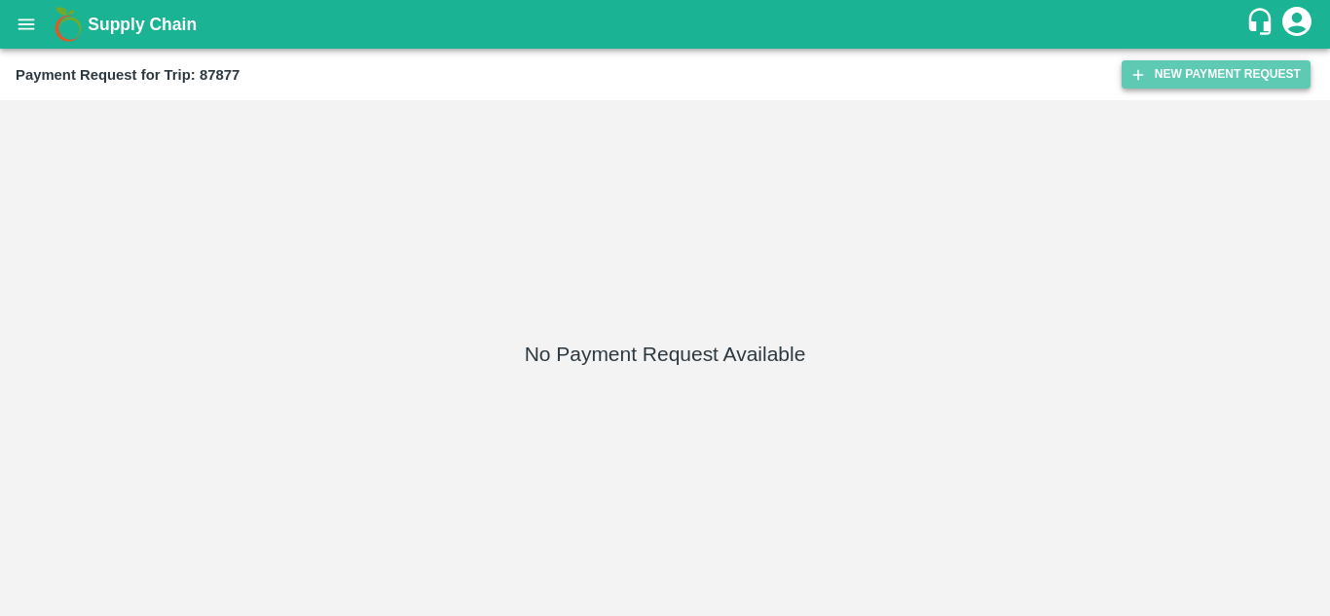
click at [1170, 76] on button "New Payment Request" at bounding box center [1215, 74] width 189 height 28
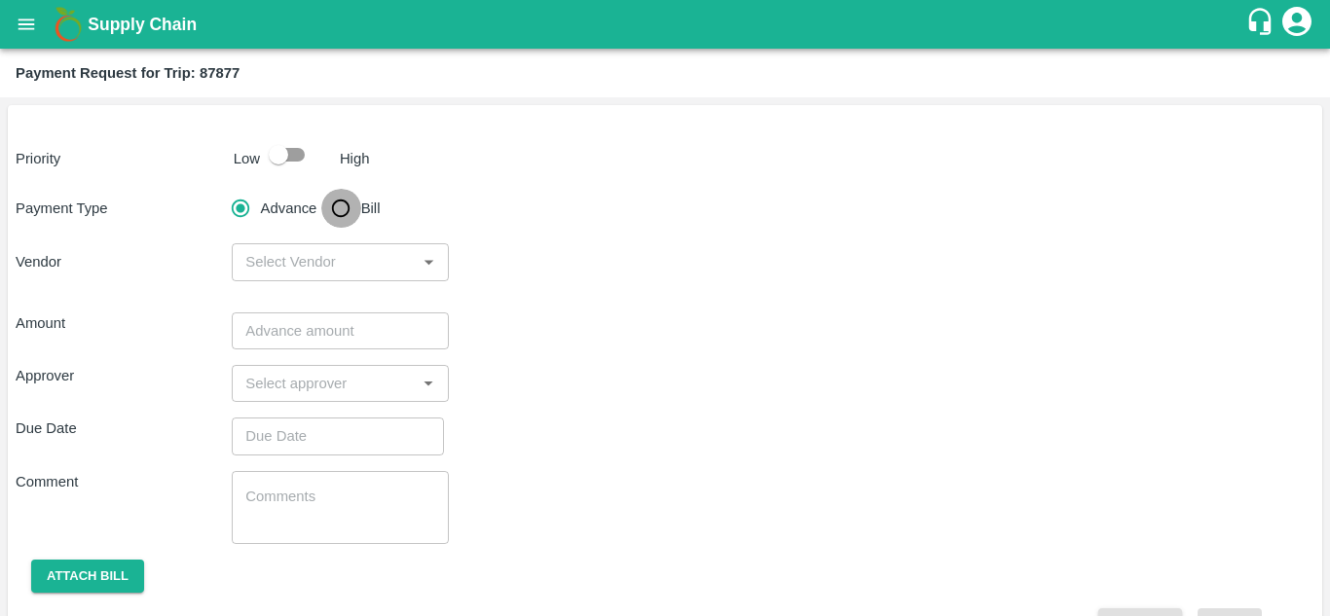
click at [343, 200] on input "Bill" at bounding box center [340, 208] width 39 height 39
radio input "true"
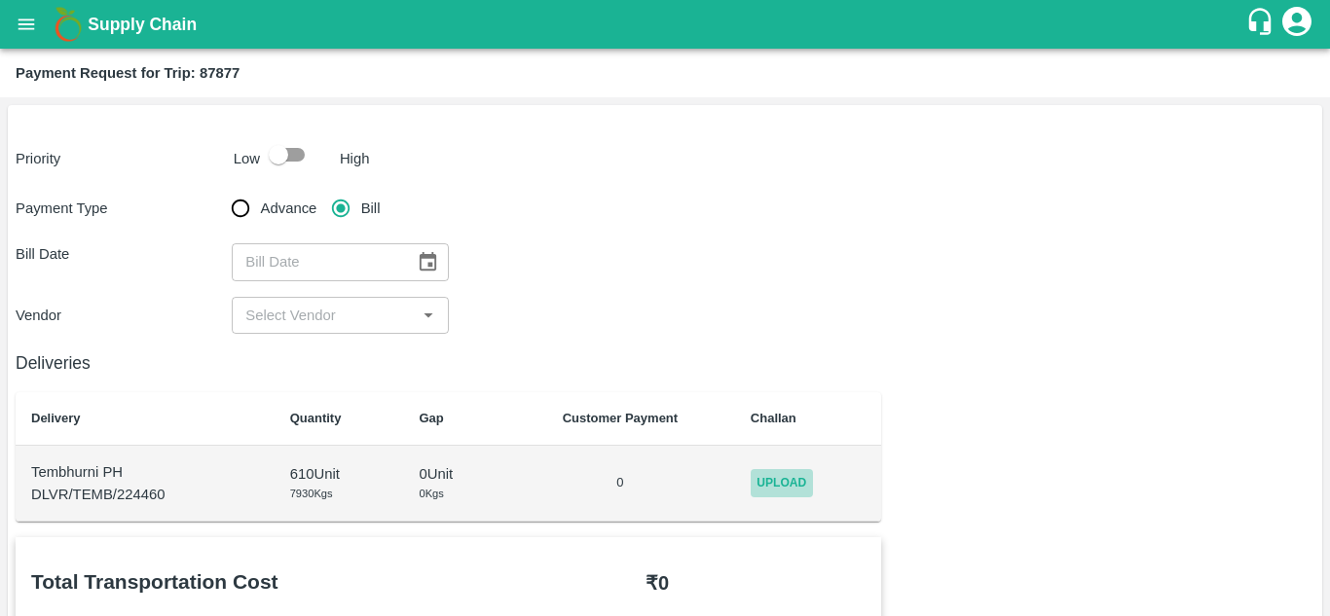
click at [777, 484] on span "Upload" at bounding box center [781, 483] width 62 height 28
click at [0, 0] on input "Upload" at bounding box center [0, 0] width 0 height 0
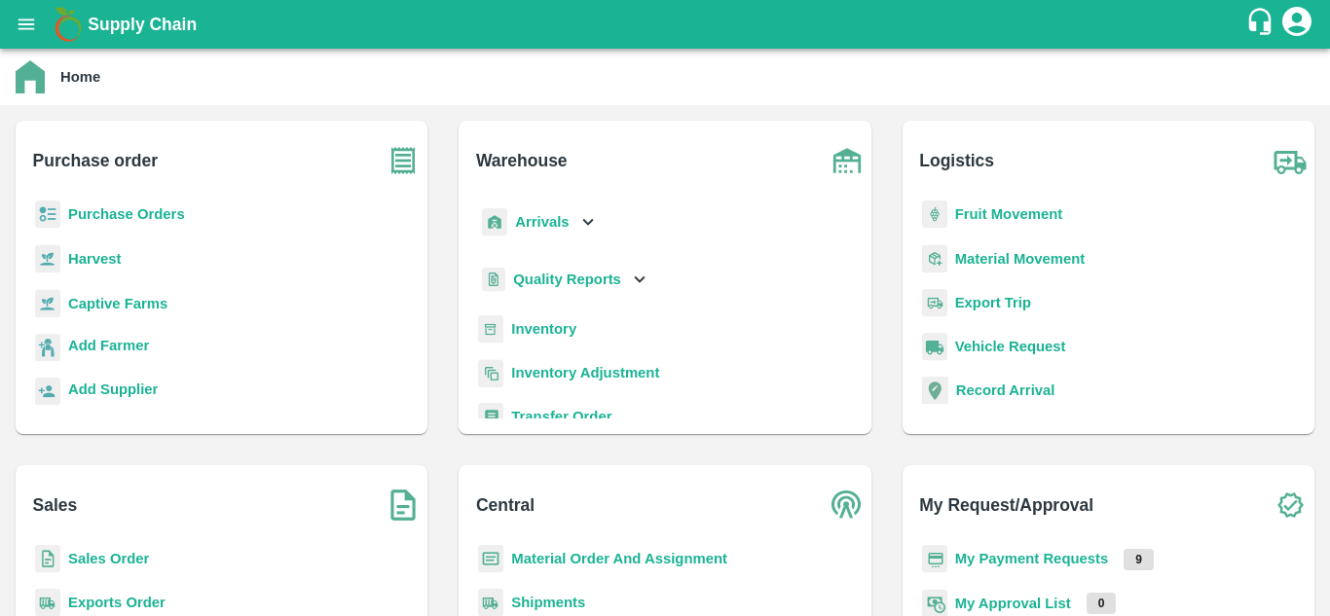
click at [1027, 211] on b "Fruit Movement" at bounding box center [1009, 214] width 108 height 16
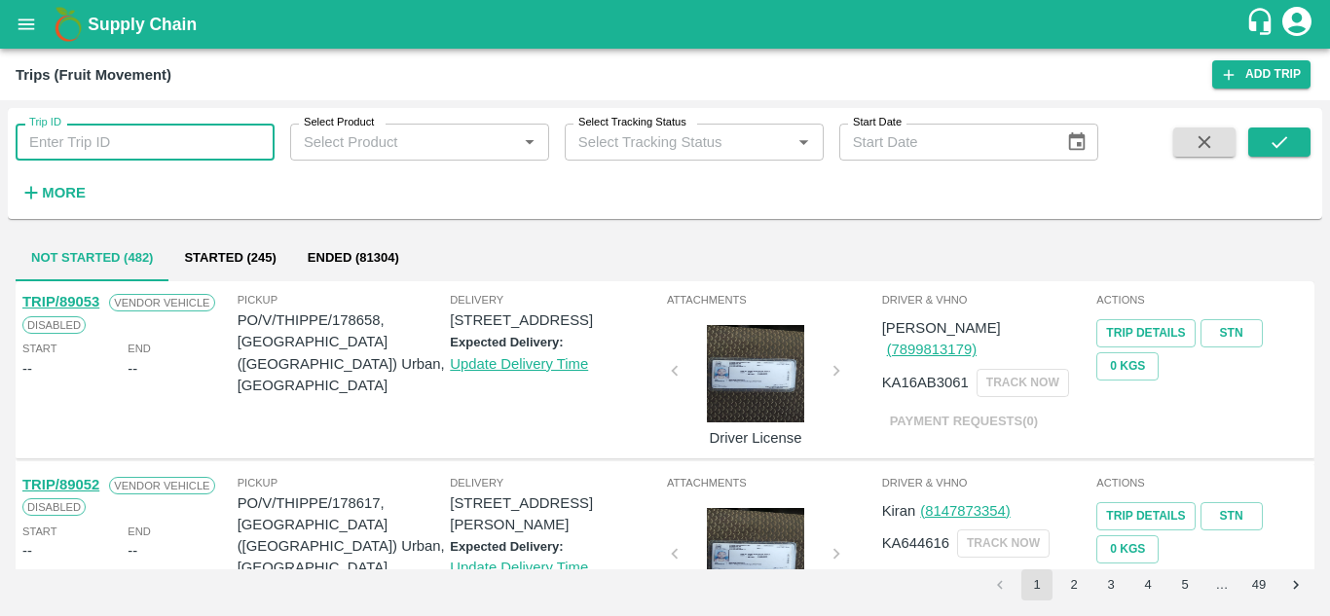
click at [55, 142] on input "Trip ID" at bounding box center [145, 142] width 259 height 37
type input "87904"
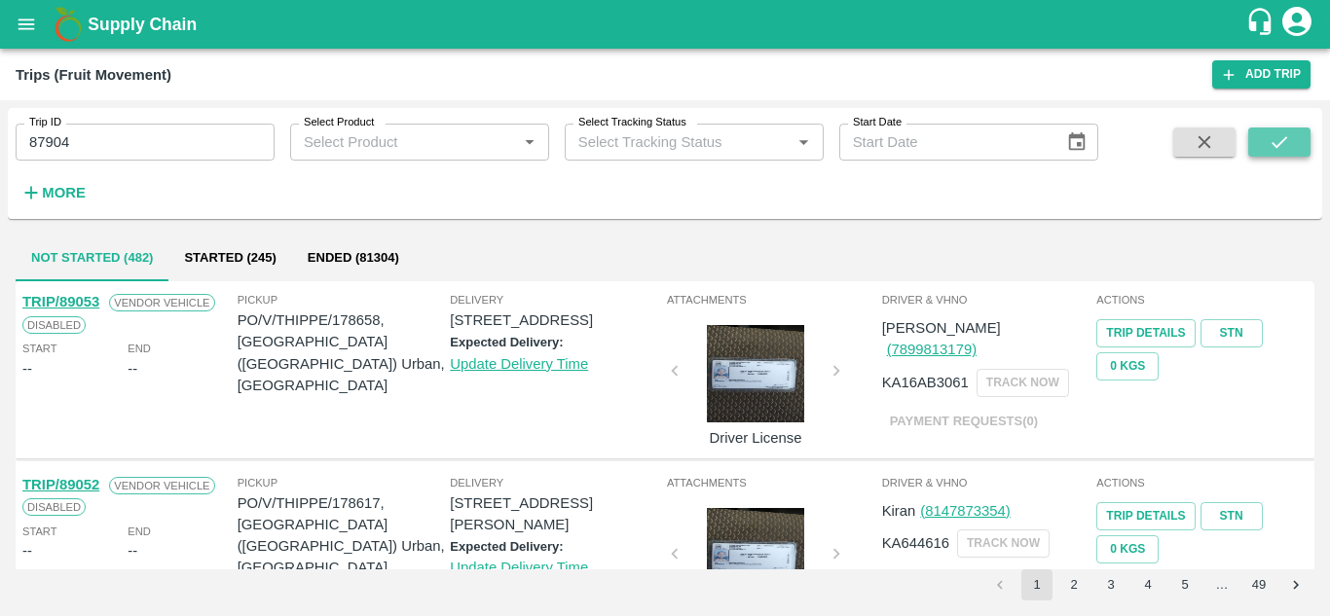
click at [1279, 144] on icon "submit" at bounding box center [1279, 142] width 16 height 12
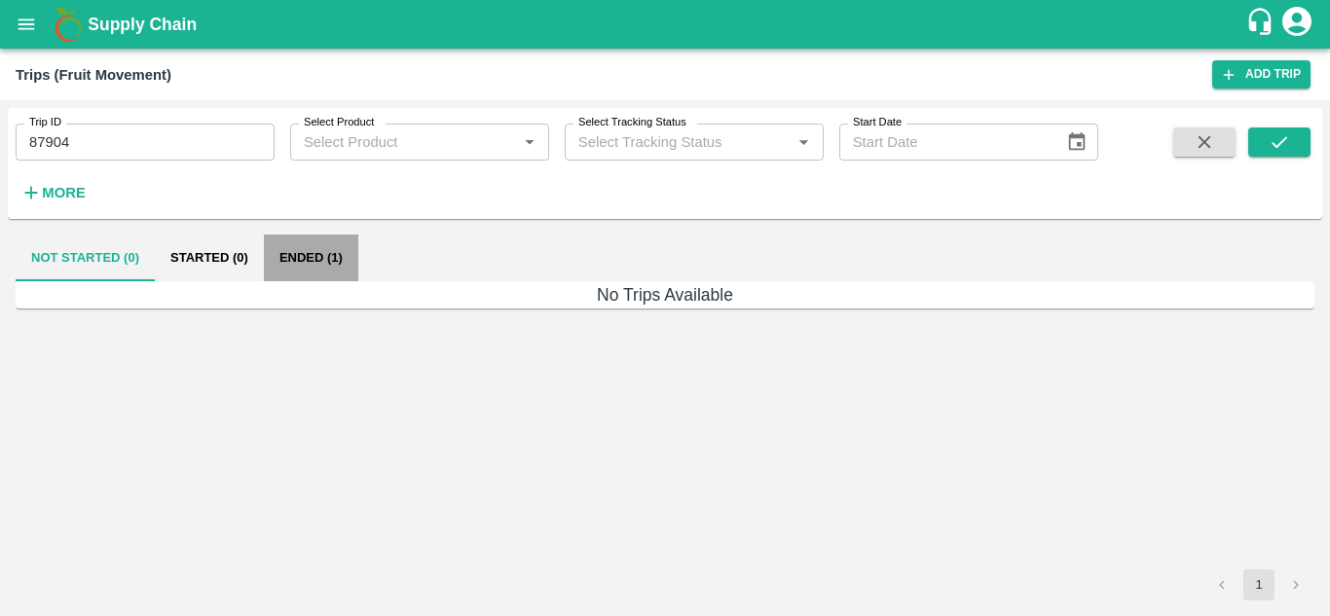
click at [302, 253] on button "Ended (1)" at bounding box center [311, 258] width 94 height 47
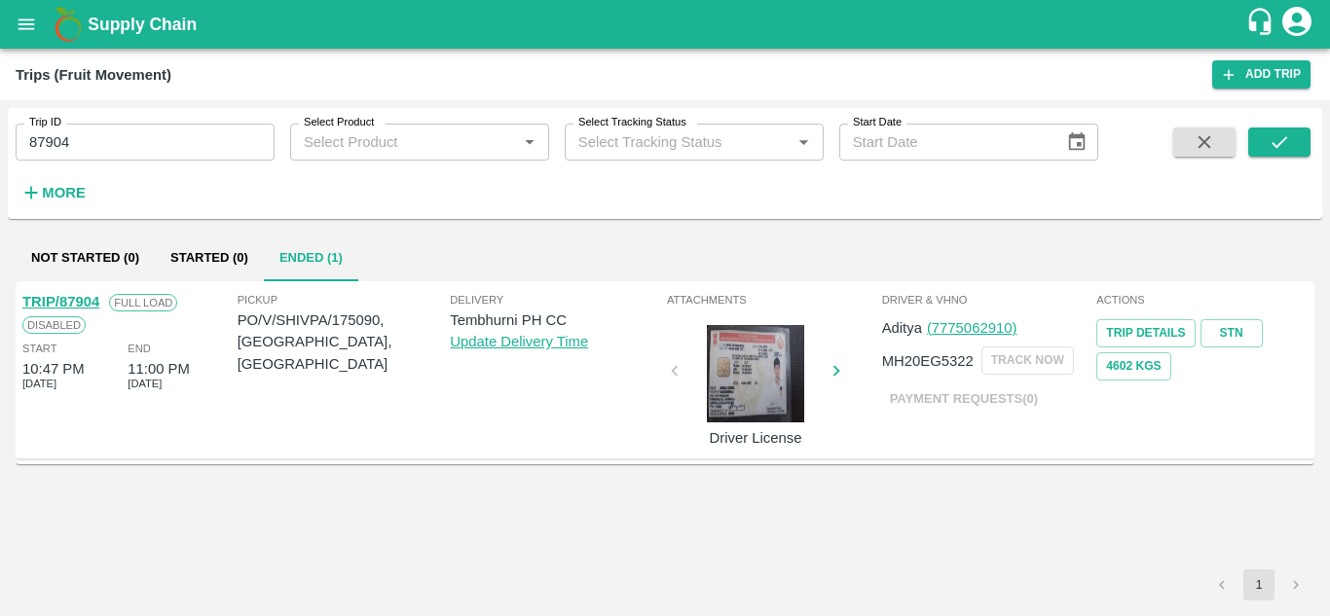
click at [74, 298] on link "TRIP/87904" at bounding box center [60, 302] width 77 height 16
click at [31, 32] on icon "open drawer" at bounding box center [26, 24] width 21 height 21
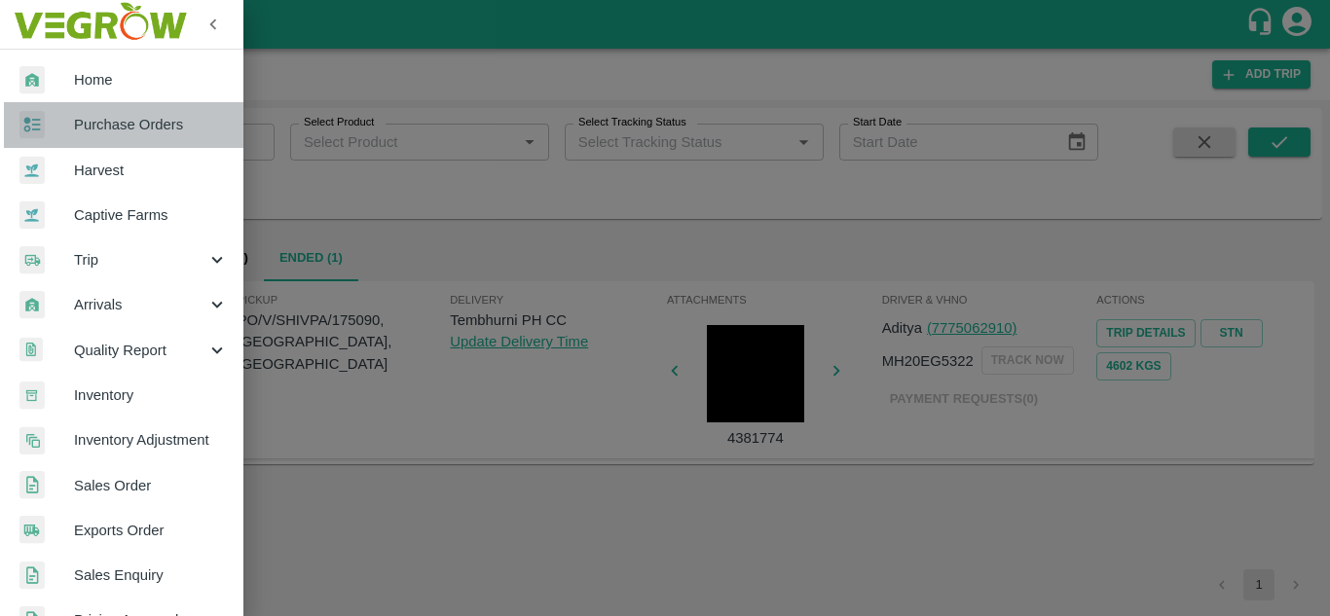
click at [144, 119] on span "Purchase Orders" at bounding box center [151, 124] width 154 height 21
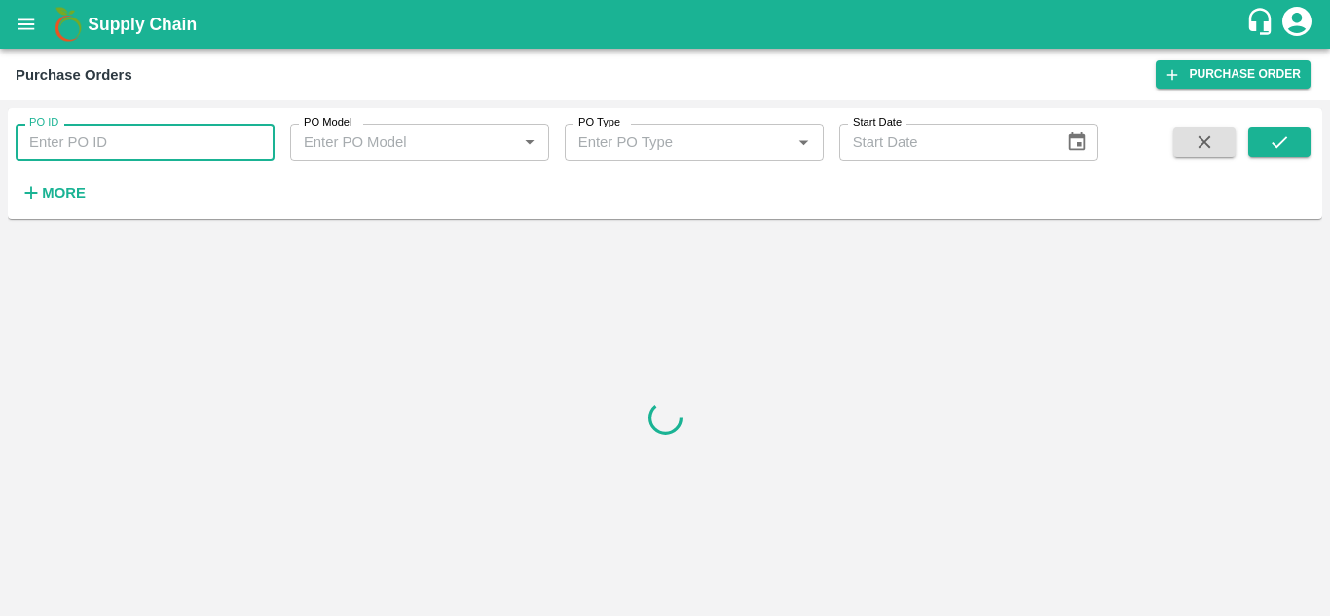
click at [77, 141] on input "PO ID" at bounding box center [145, 142] width 259 height 37
paste input "175090"
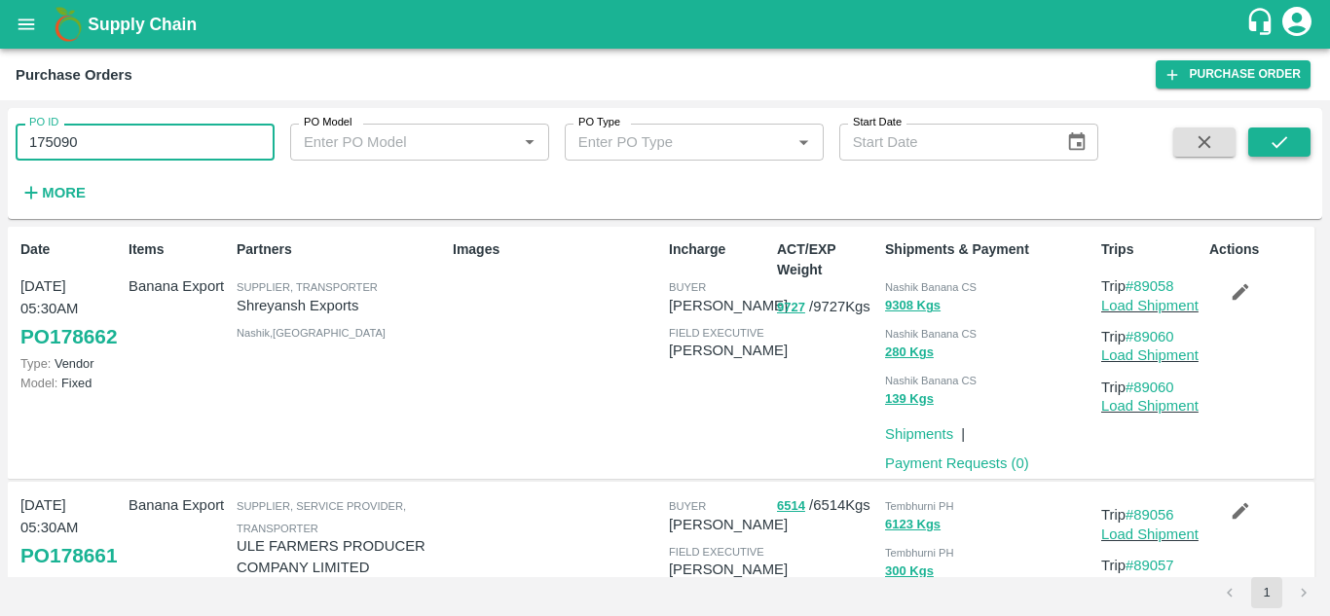
type input "175090"
click at [1300, 143] on button "submit" at bounding box center [1279, 142] width 62 height 29
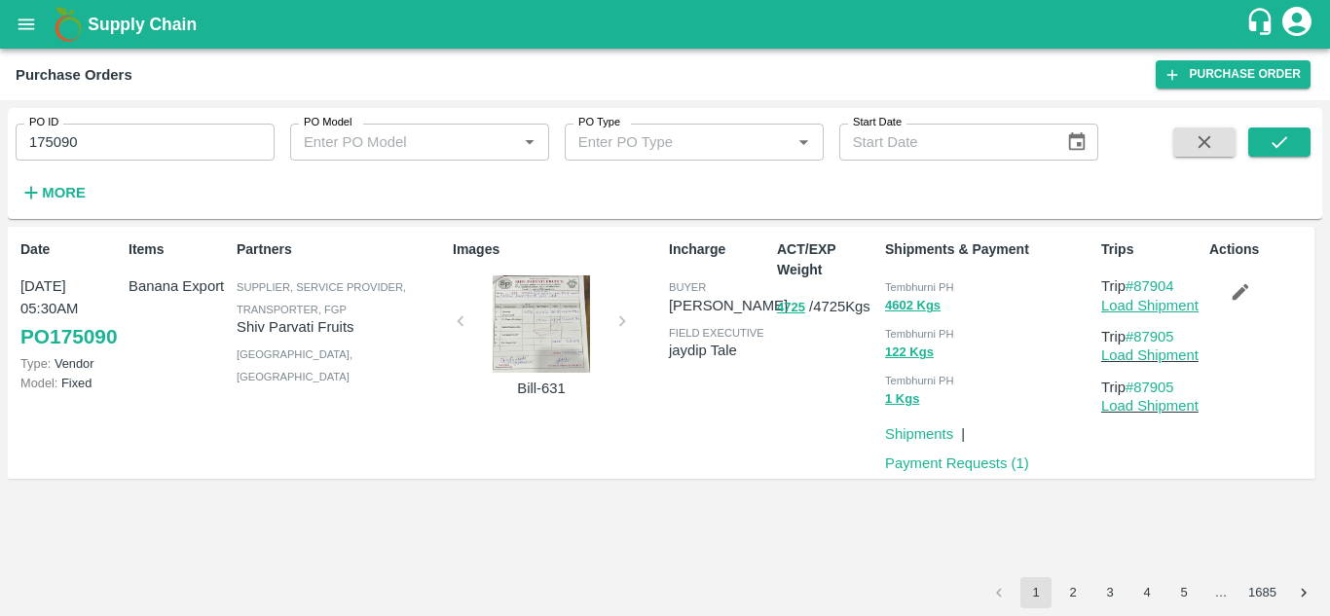
click at [1150, 308] on link "Load Shipment" at bounding box center [1149, 306] width 97 height 16
click at [1155, 289] on link "#87904" at bounding box center [1149, 286] width 49 height 16
click at [1154, 359] on link "Load Shipment" at bounding box center [1149, 355] width 97 height 16
drag, startPoint x: 1184, startPoint y: 283, endPoint x: 1140, endPoint y: 289, distance: 44.2
click at [1140, 289] on p "Trip #87904" at bounding box center [1151, 285] width 100 height 21
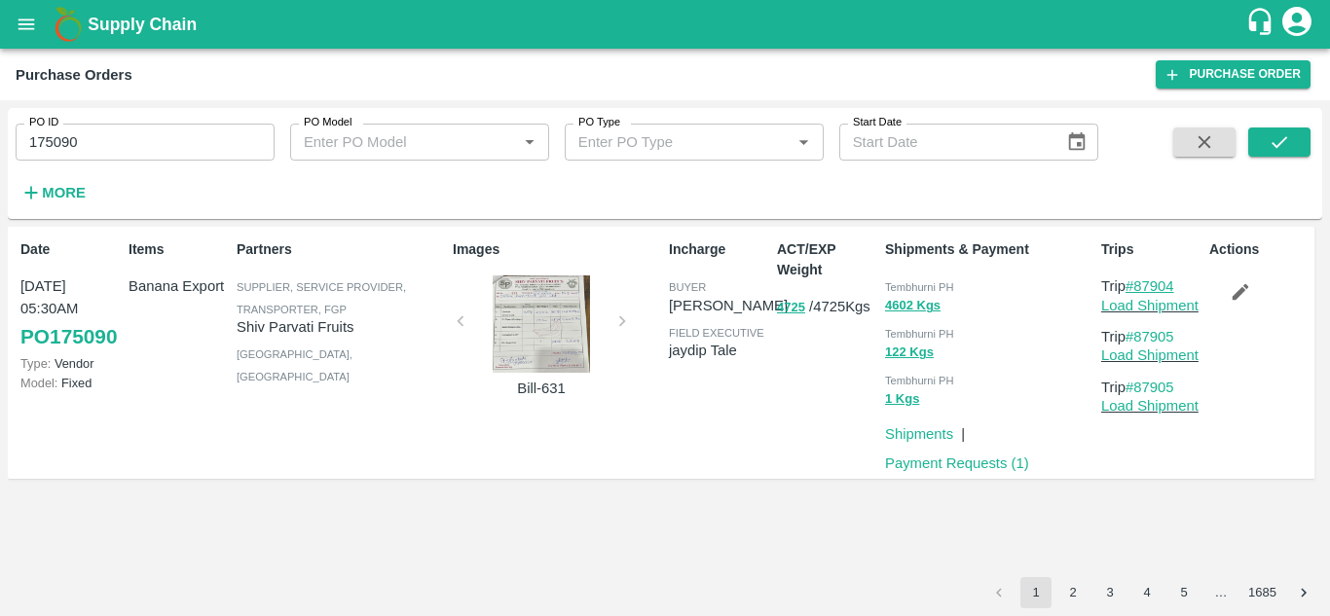
copy link "87904"
click at [25, 23] on icon "open drawer" at bounding box center [26, 24] width 21 height 21
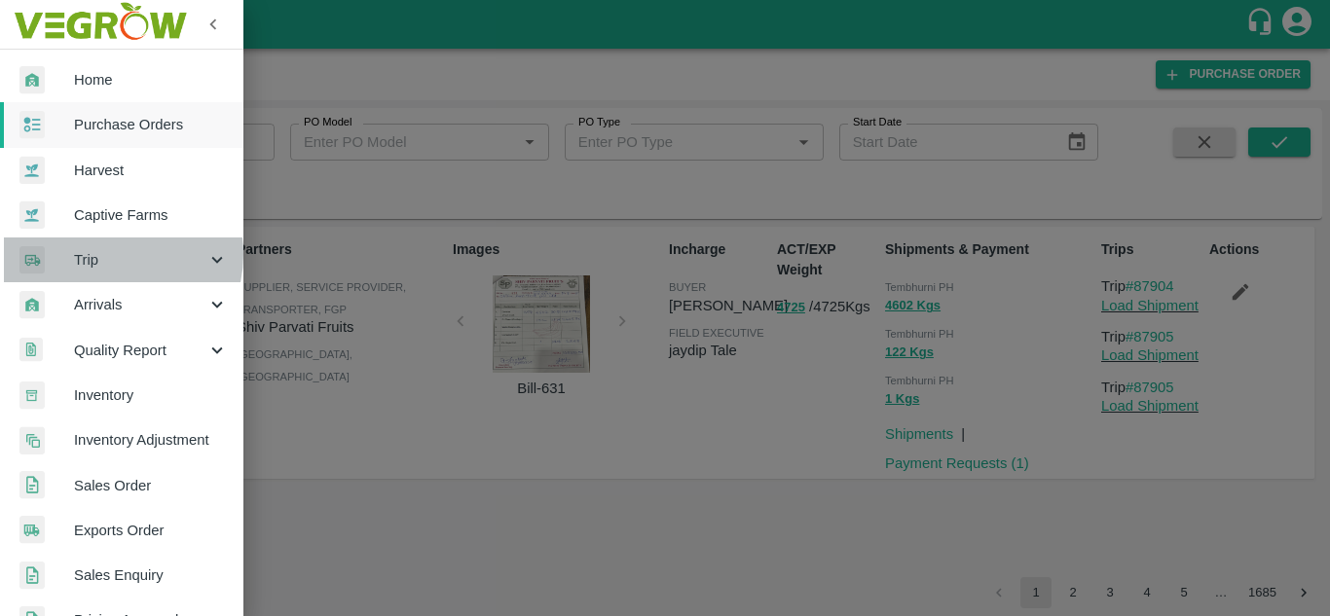
click at [115, 254] on span "Trip" at bounding box center [140, 259] width 132 height 21
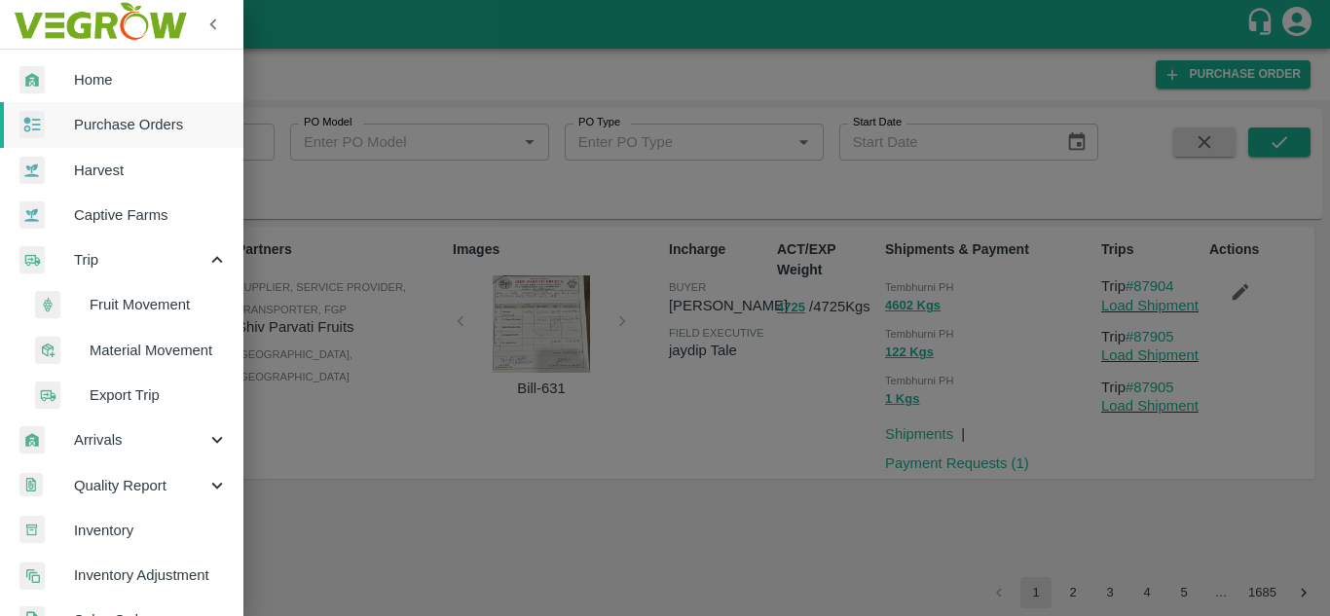
click at [137, 314] on span "Fruit Movement" at bounding box center [159, 304] width 138 height 21
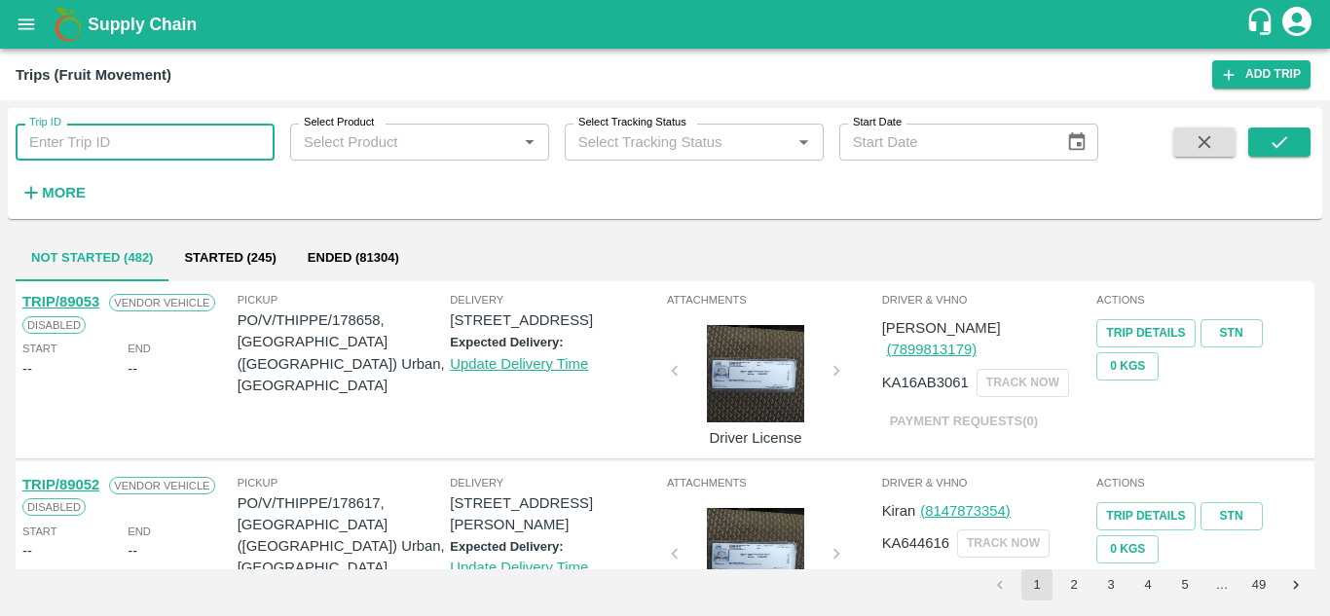
click at [48, 148] on input "Trip ID" at bounding box center [145, 142] width 259 height 37
paste input "87904"
type input "87904"
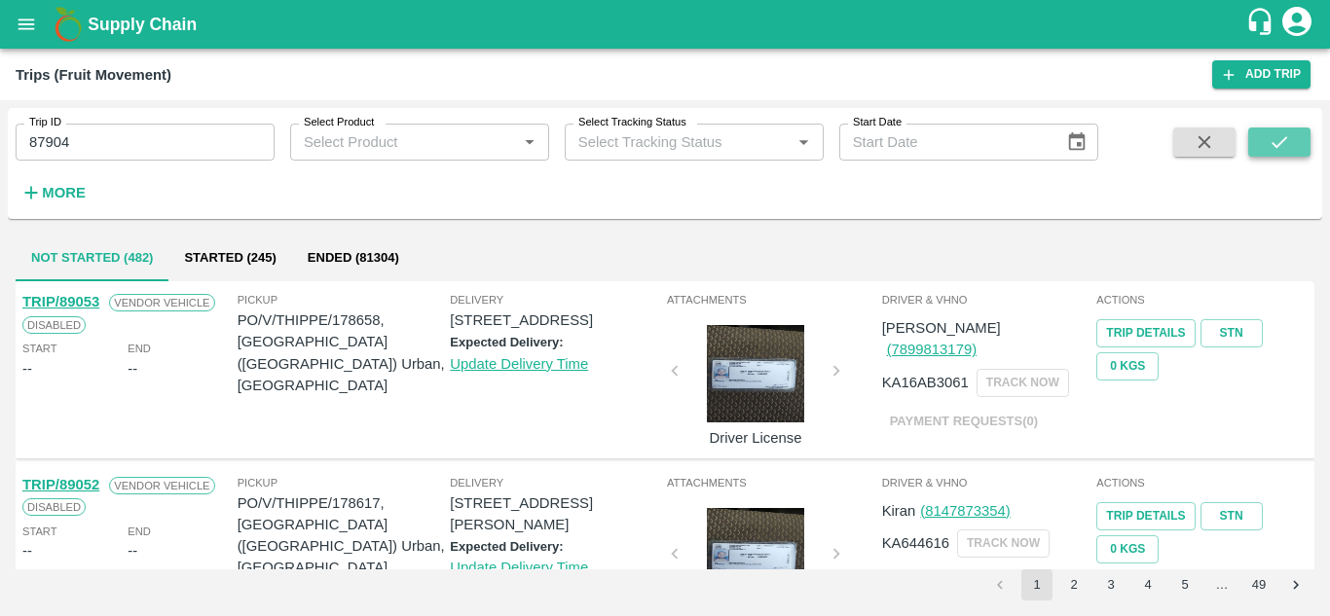
click at [1283, 143] on icon "submit" at bounding box center [1278, 141] width 21 height 21
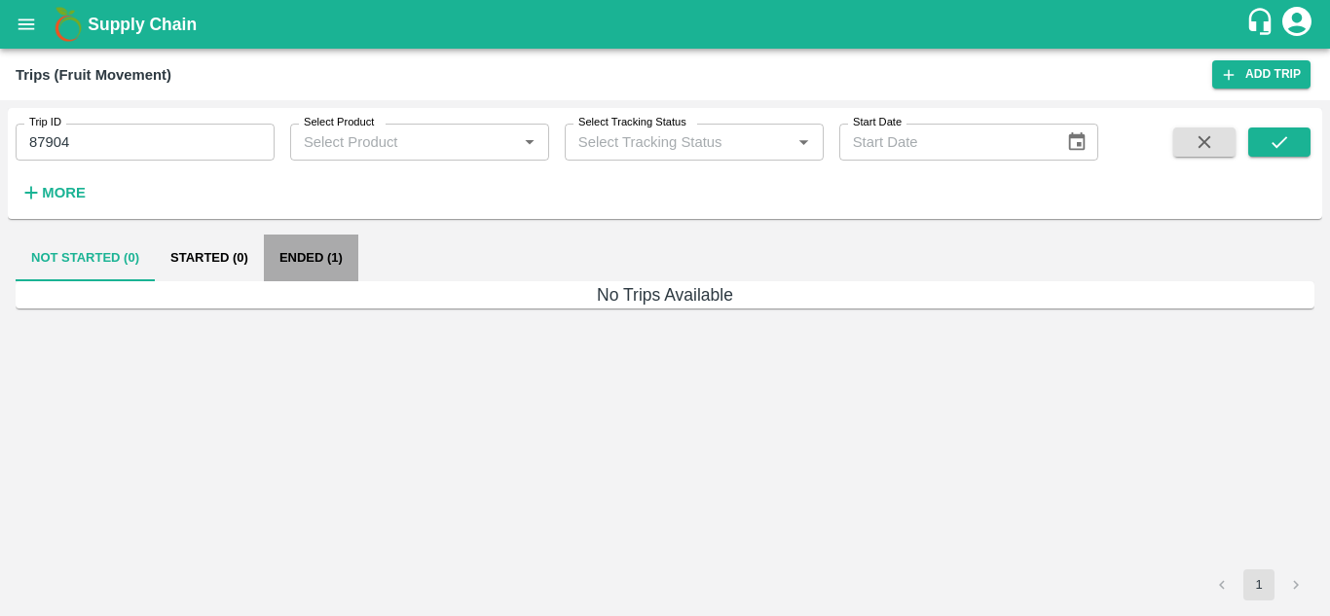
click at [313, 258] on button "Ended (1)" at bounding box center [311, 258] width 94 height 47
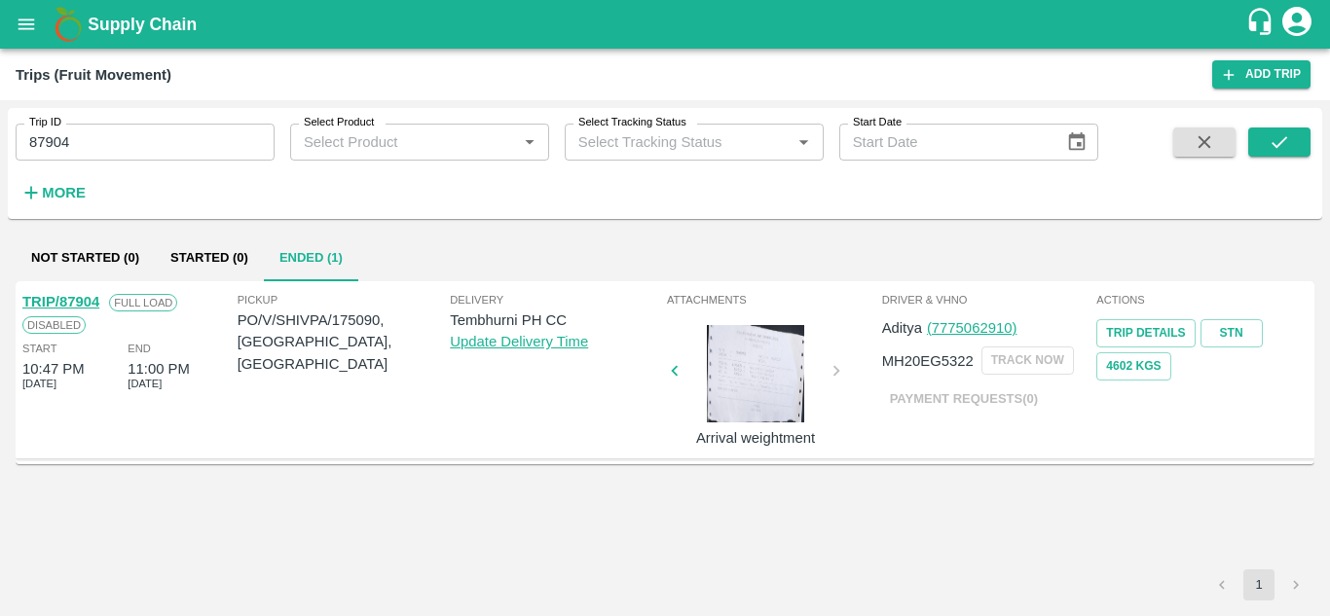
click at [77, 301] on link "TRIP/87904" at bounding box center [60, 302] width 77 height 16
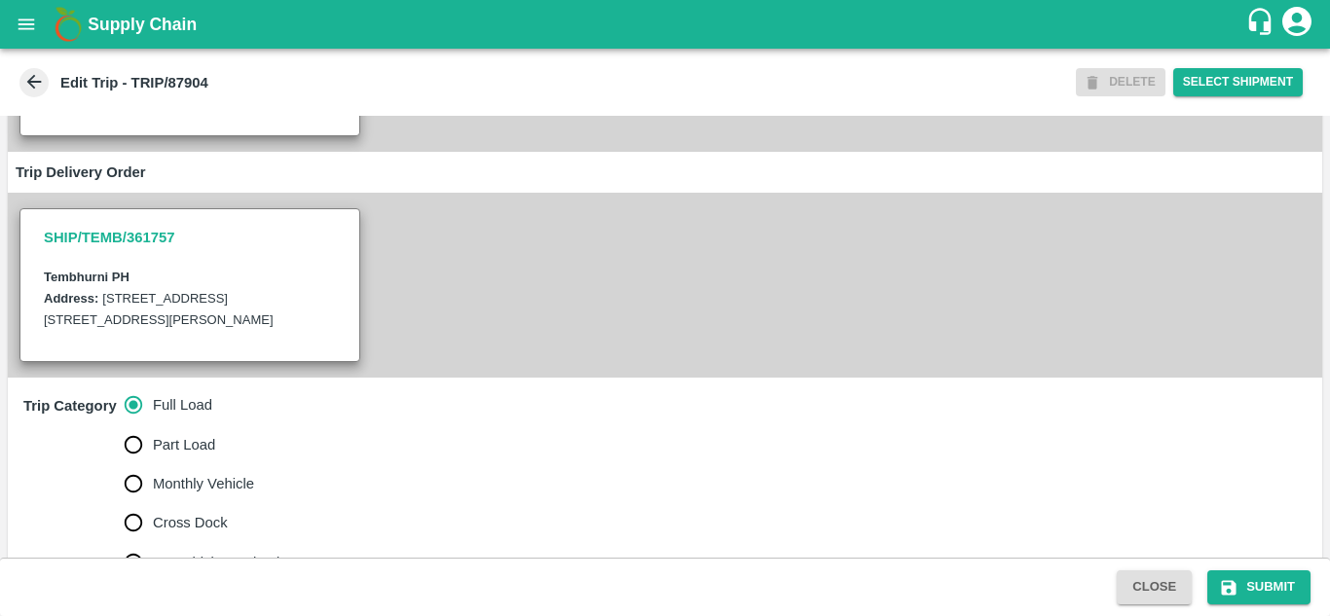
scroll to position [347, 0]
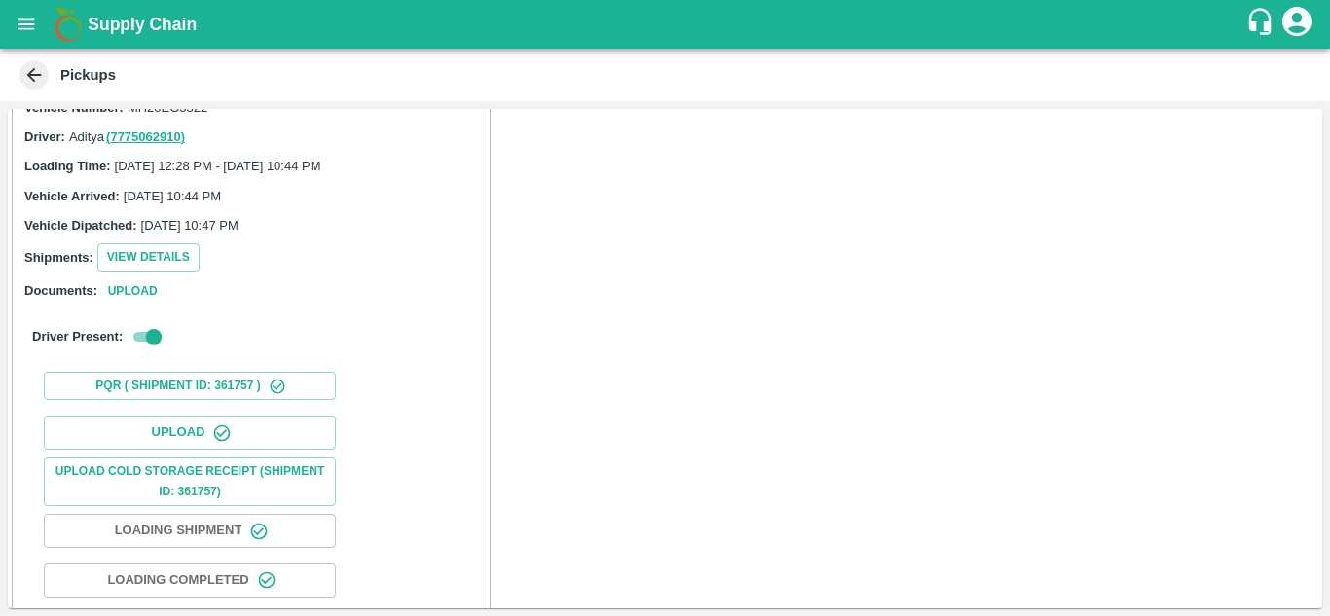
scroll to position [302, 0]
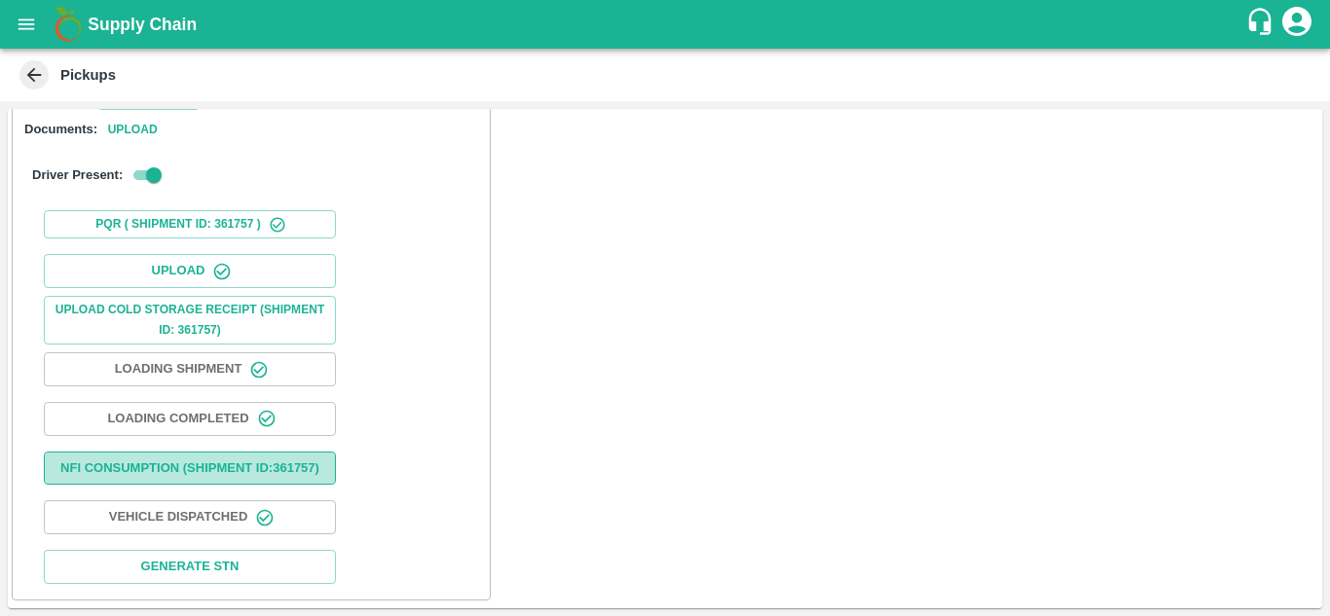
click at [239, 455] on button "Nfi Consumption (SHIPMENT ID: 361757 )" at bounding box center [190, 469] width 292 height 34
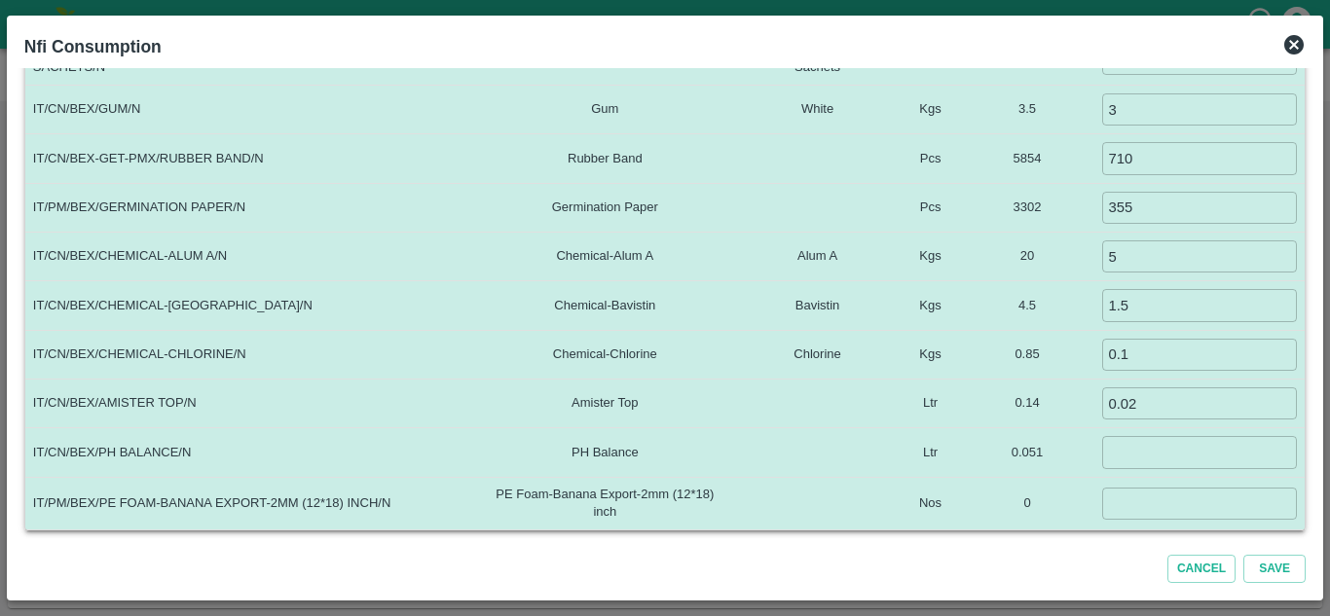
scroll to position [0, 0]
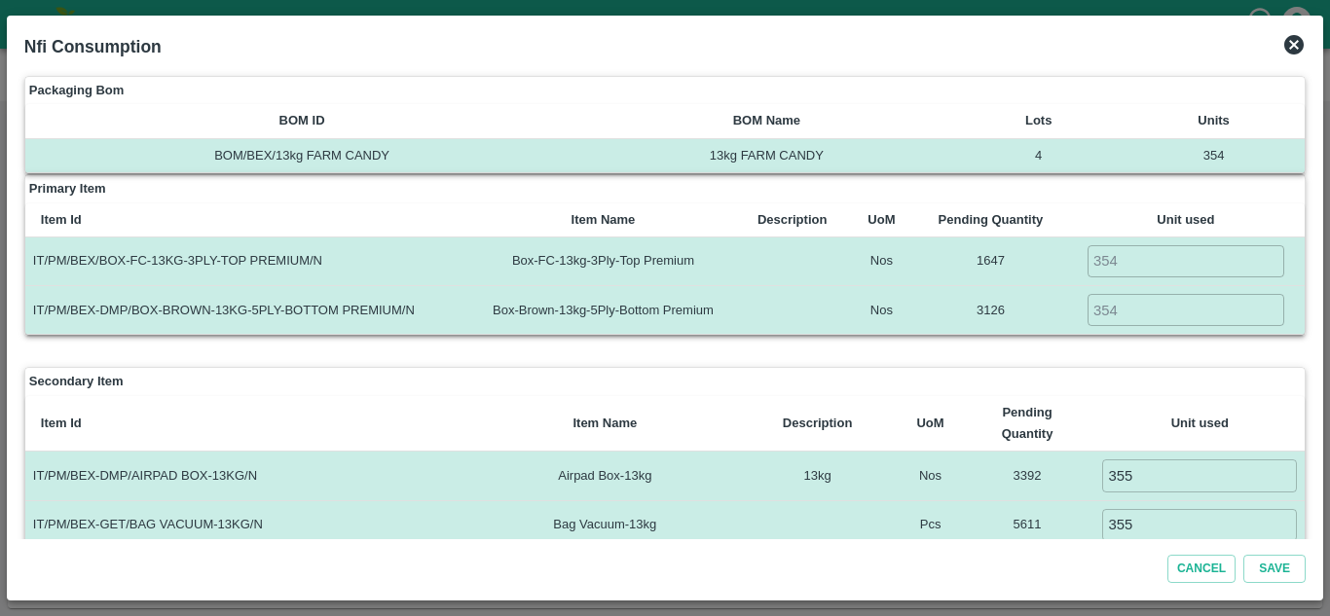
click at [1289, 46] on icon at bounding box center [1293, 44] width 19 height 19
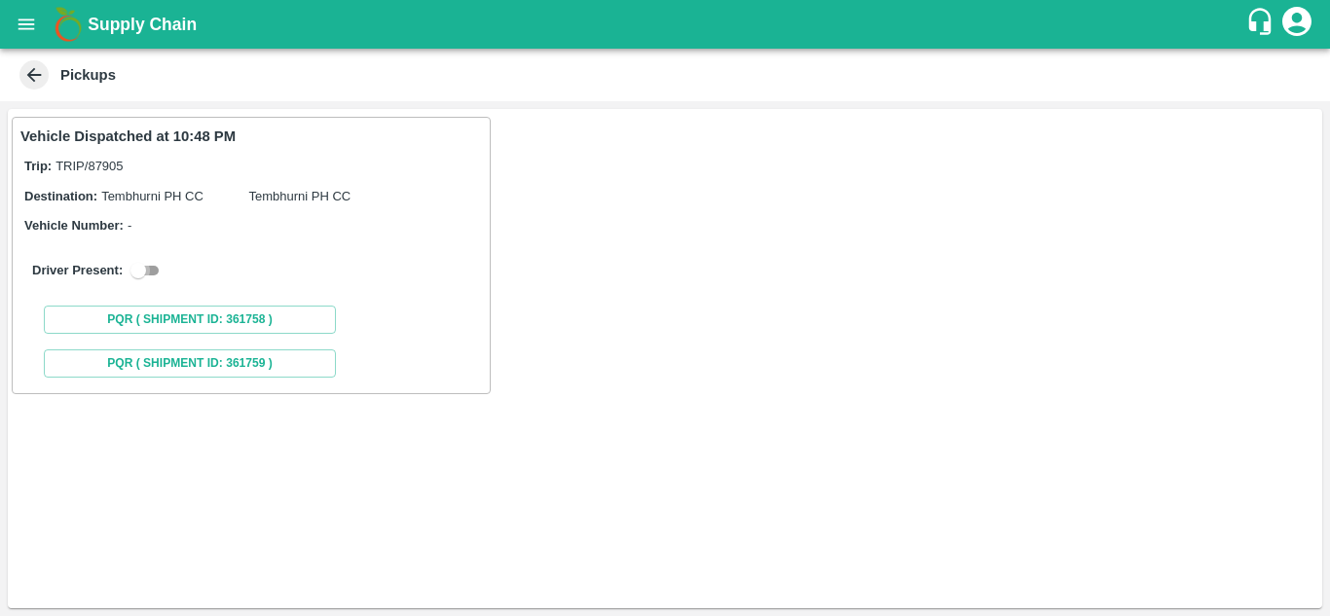
click at [152, 271] on input "checkbox" at bounding box center [138, 270] width 70 height 23
checkbox input "true"
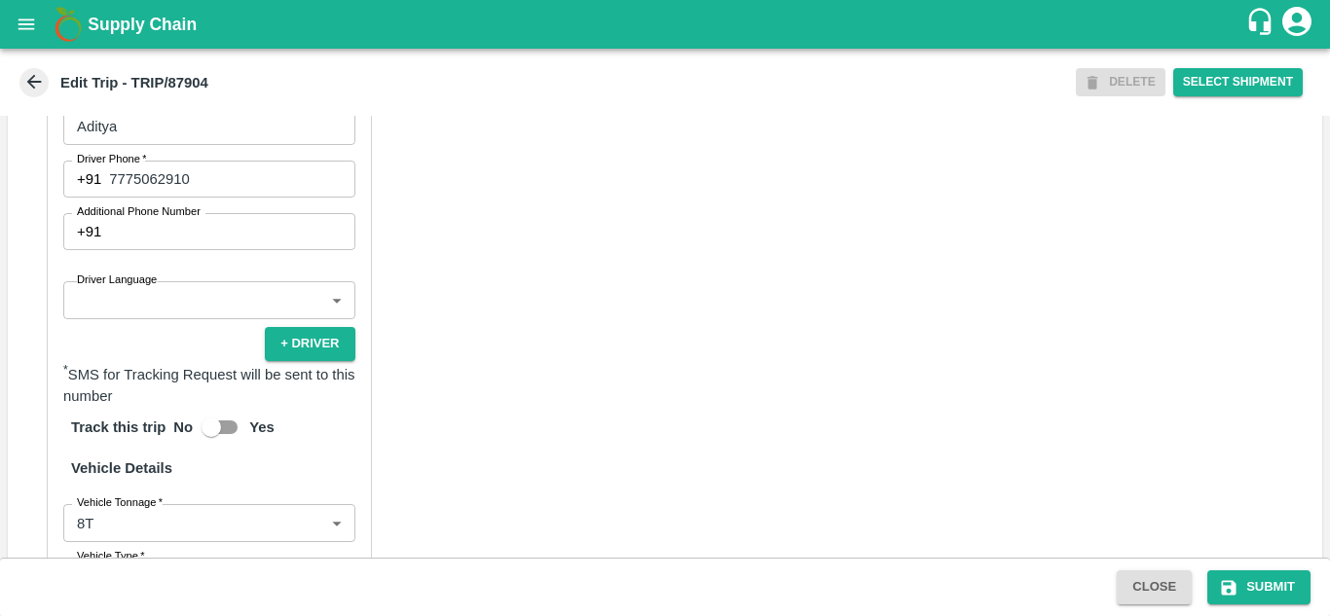
scroll to position [1128, 0]
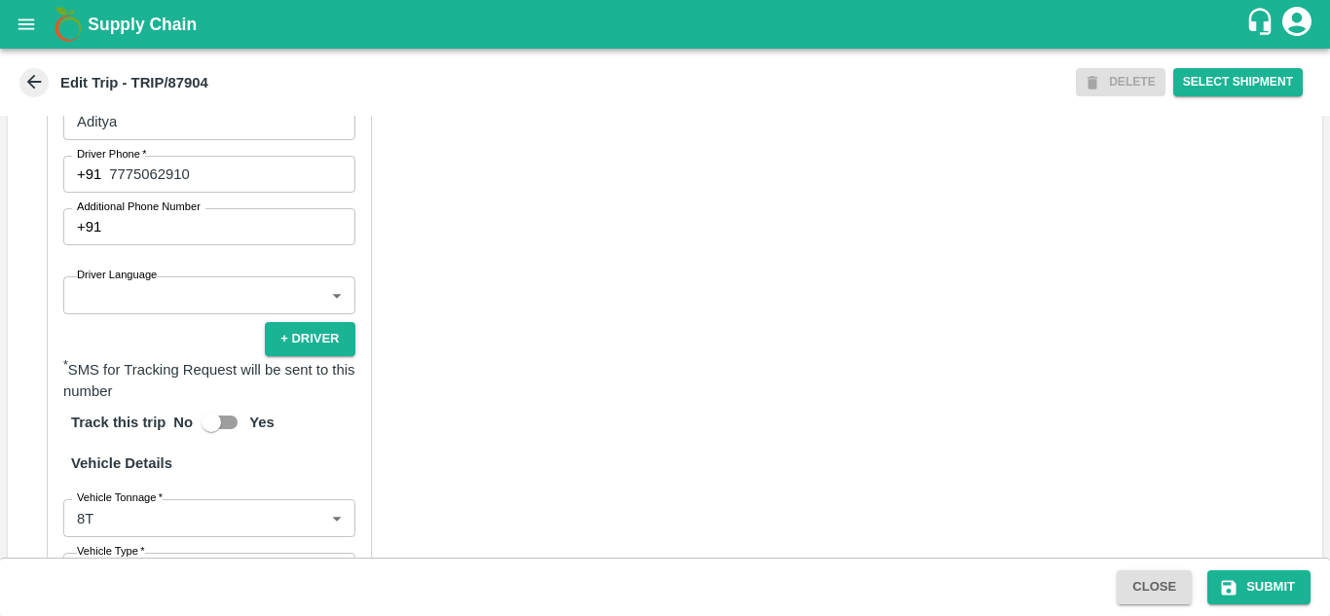
click at [199, 307] on body "Supply Chain Edit Trip - TRIP/87904 DELETE Select Shipment Trip Details Trip Ty…" at bounding box center [665, 308] width 1330 height 616
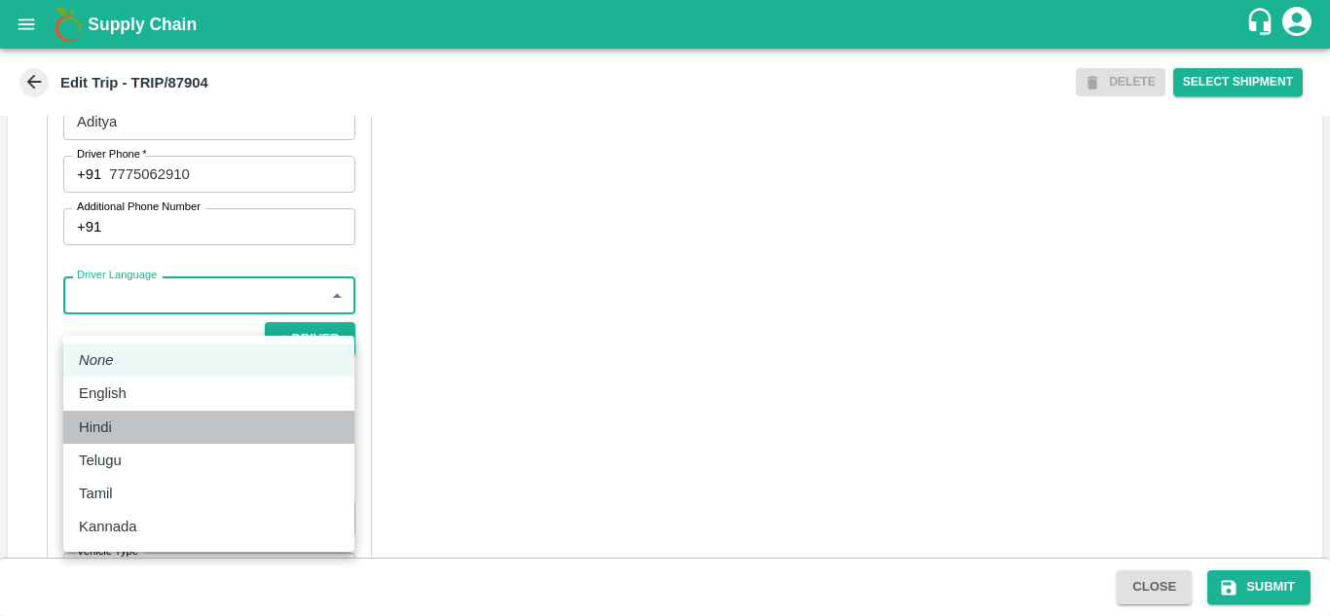
click at [113, 422] on div "Hindi" at bounding box center [100, 427] width 43 height 21
type input "hi"
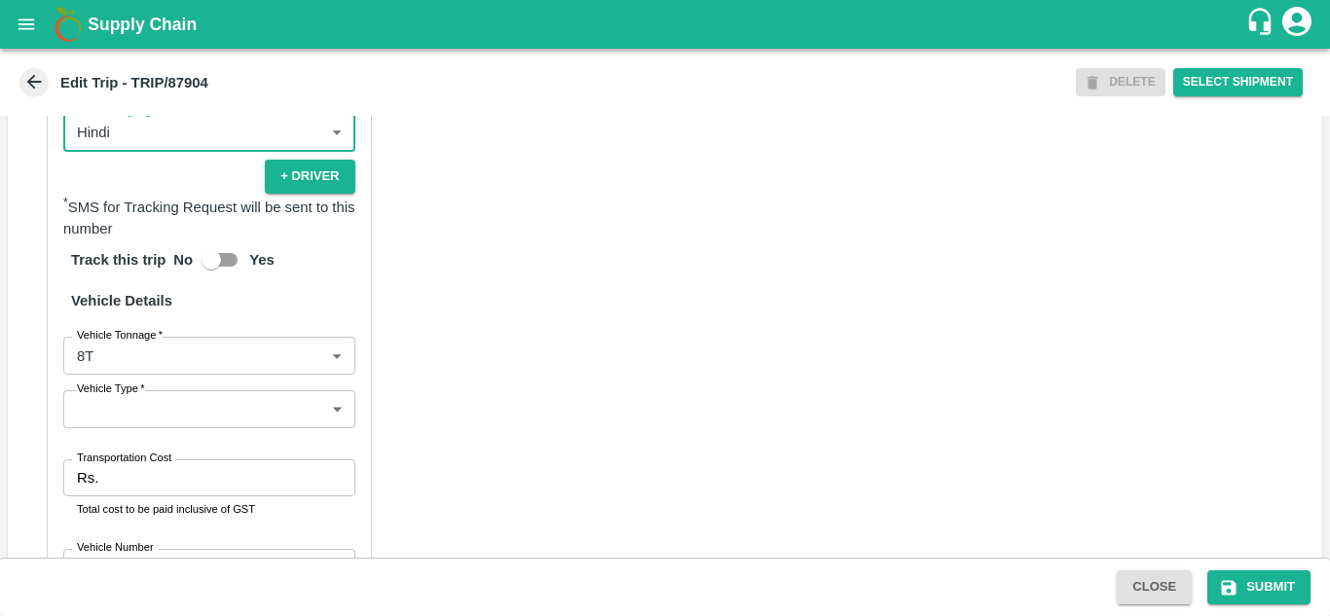
scroll to position [1293, 0]
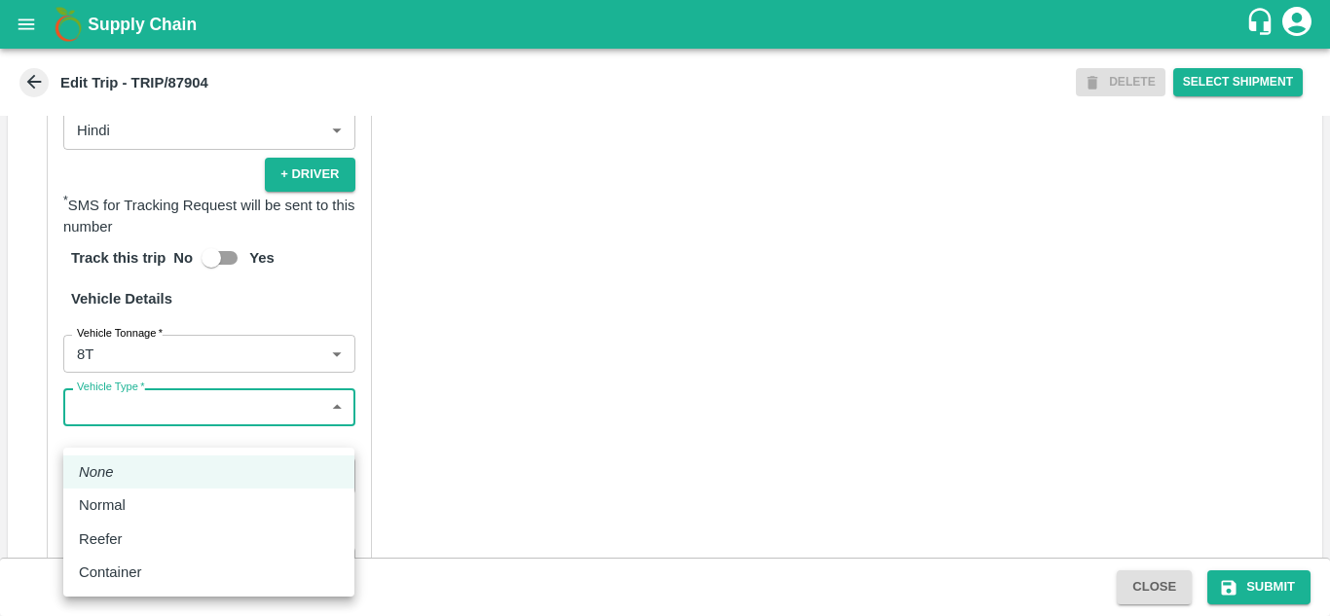
click at [171, 430] on body "Supply Chain Edit Trip - TRIP/87904 DELETE Select Shipment Trip Details Trip Ty…" at bounding box center [665, 308] width 1330 height 616
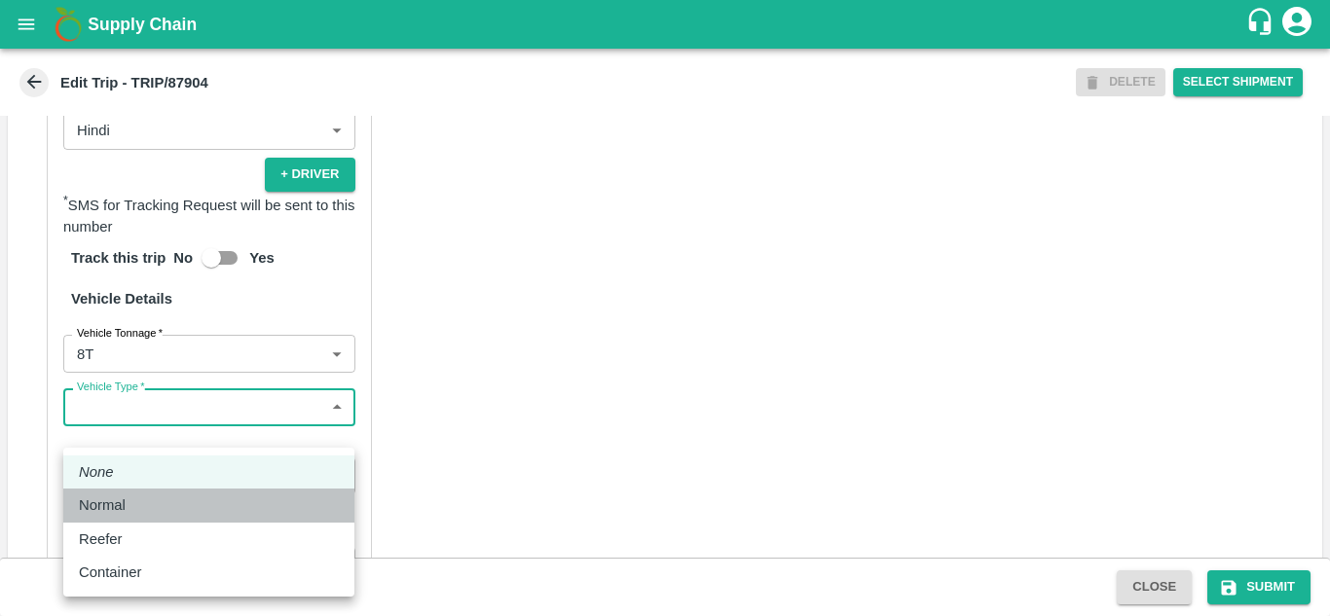
click at [121, 500] on p "Normal" at bounding box center [102, 504] width 47 height 21
type input "Normal"
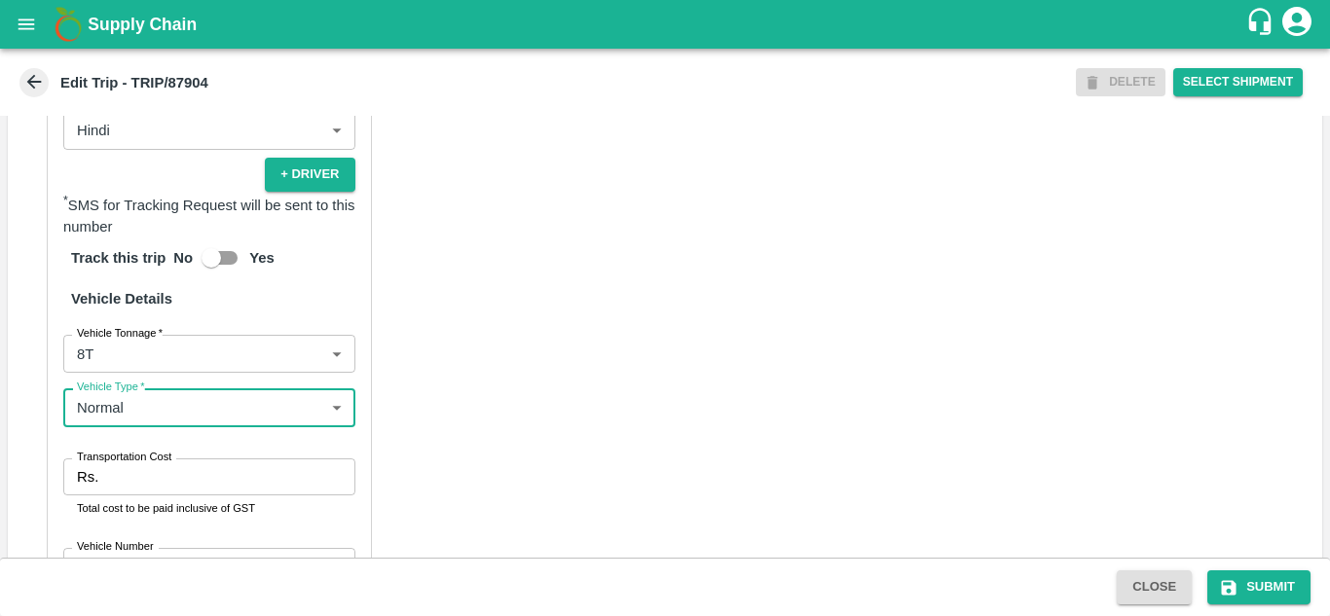
scroll to position [1342, 0]
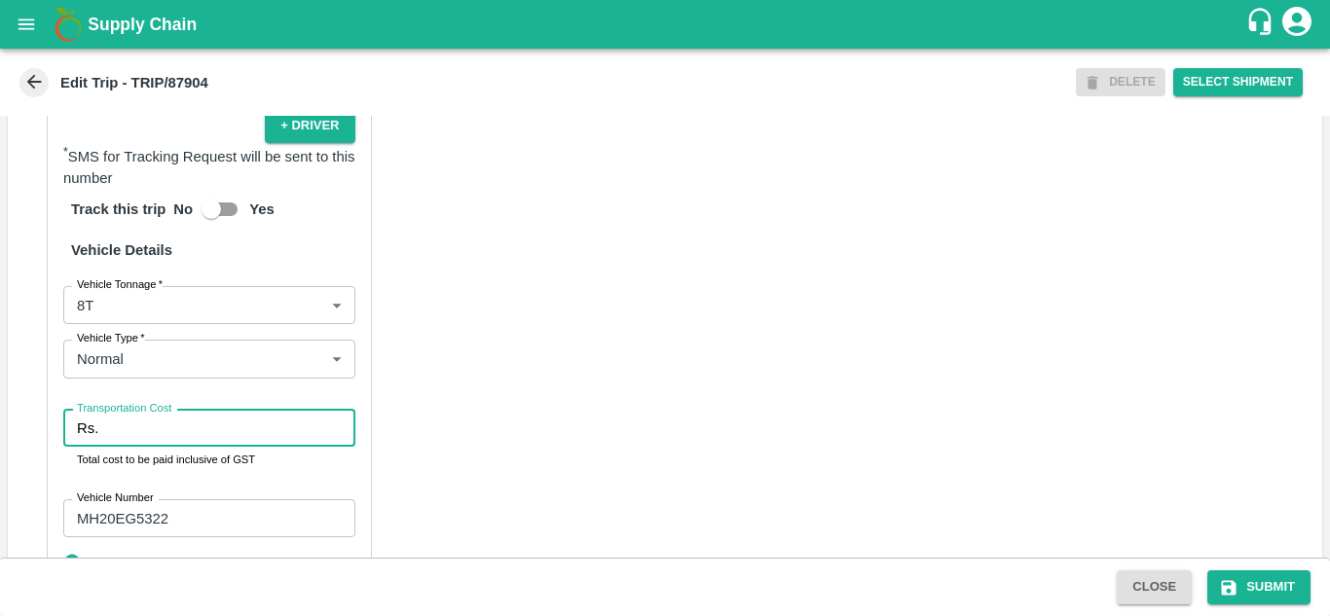
click at [180, 447] on input "Transportation Cost" at bounding box center [230, 428] width 248 height 37
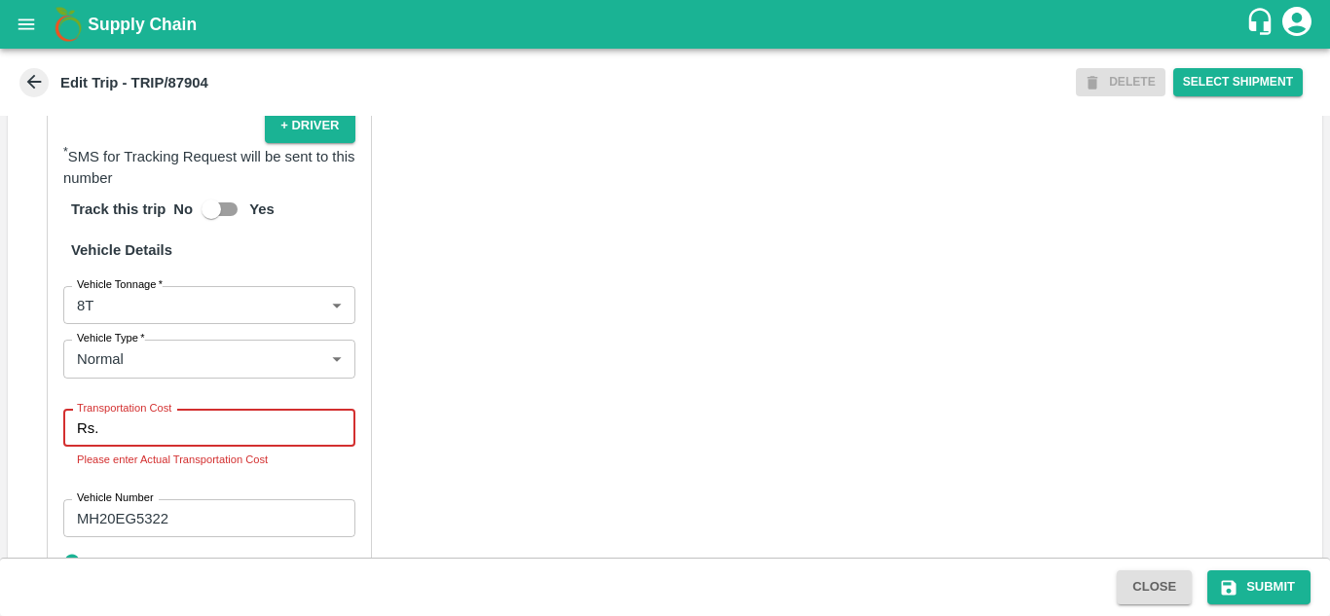
click at [120, 447] on input "Transportation Cost" at bounding box center [230, 428] width 248 height 37
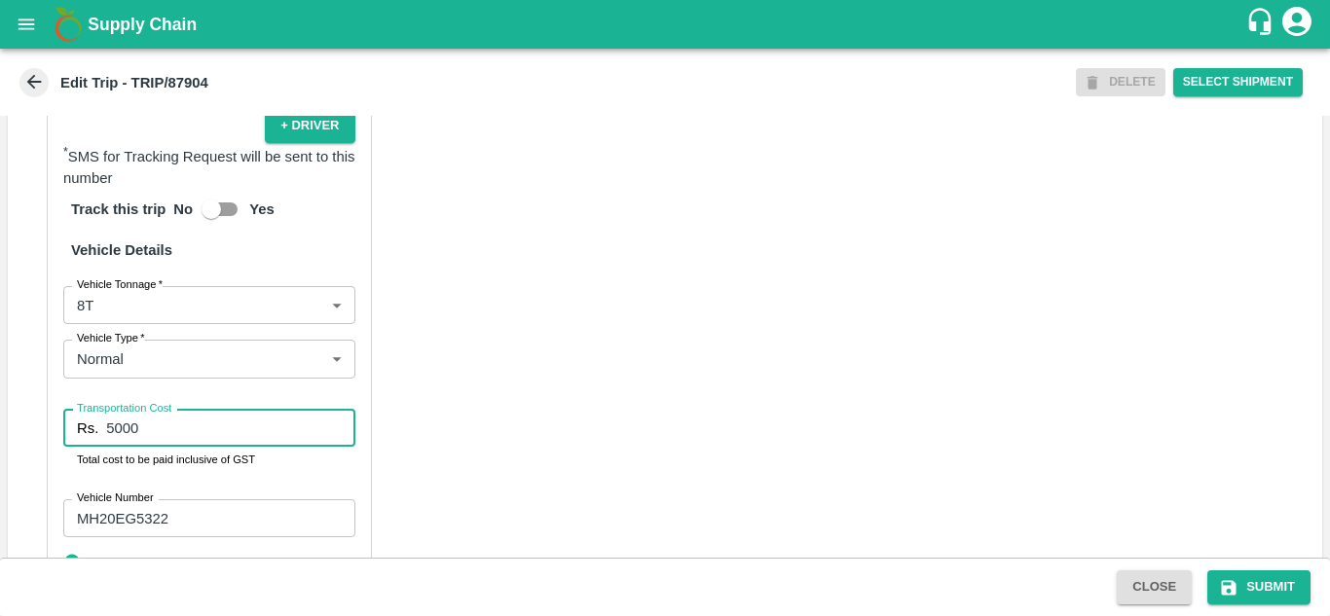
type input "5000"
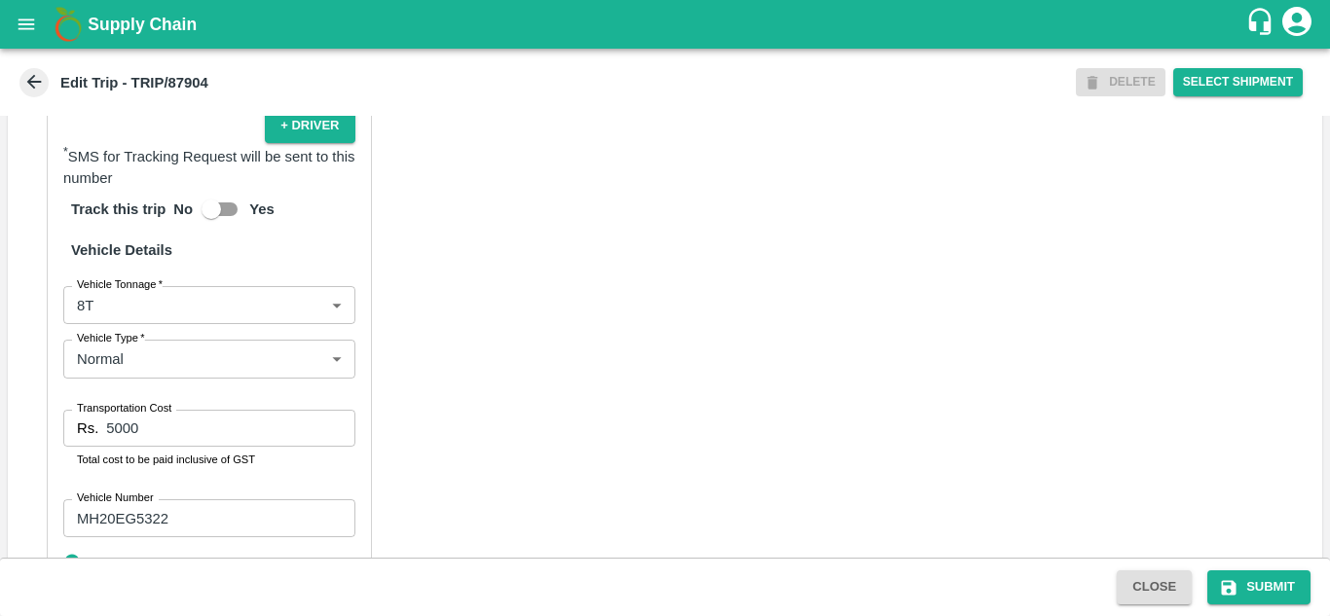
click at [427, 423] on div "Partner Details Partner   * Partner Add Transporter Driver 1 Details Driver Nam…" at bounding box center [665, 159] width 1314 height 974
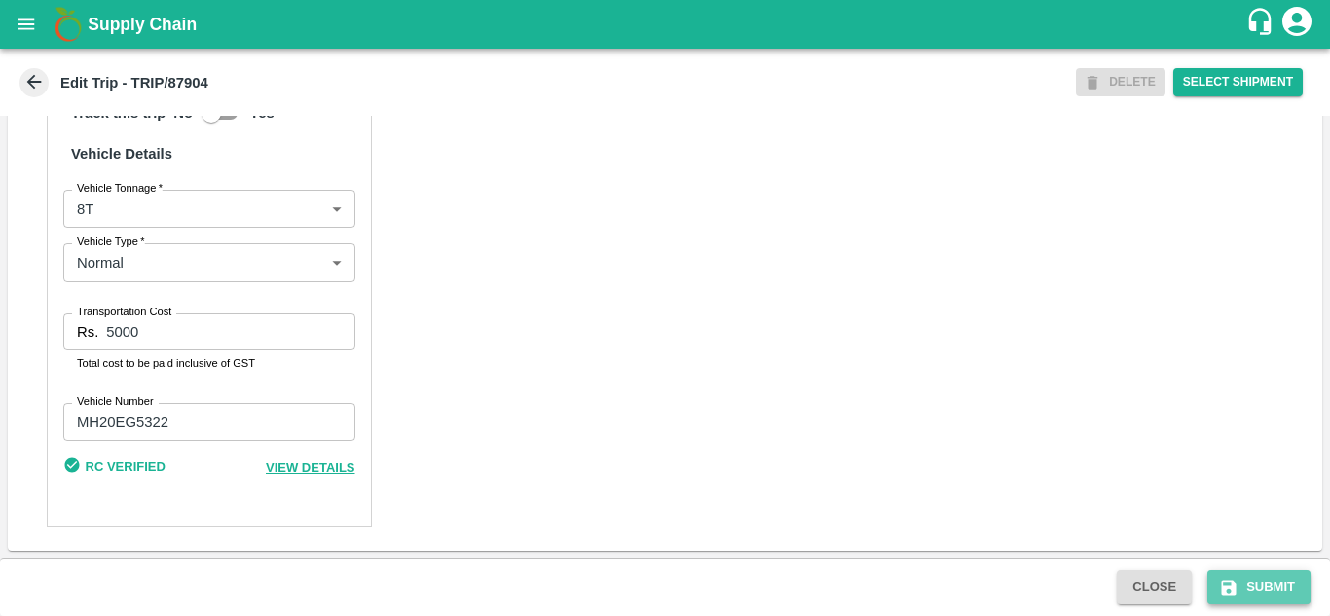
click at [1267, 582] on button "Submit" at bounding box center [1258, 587] width 103 height 34
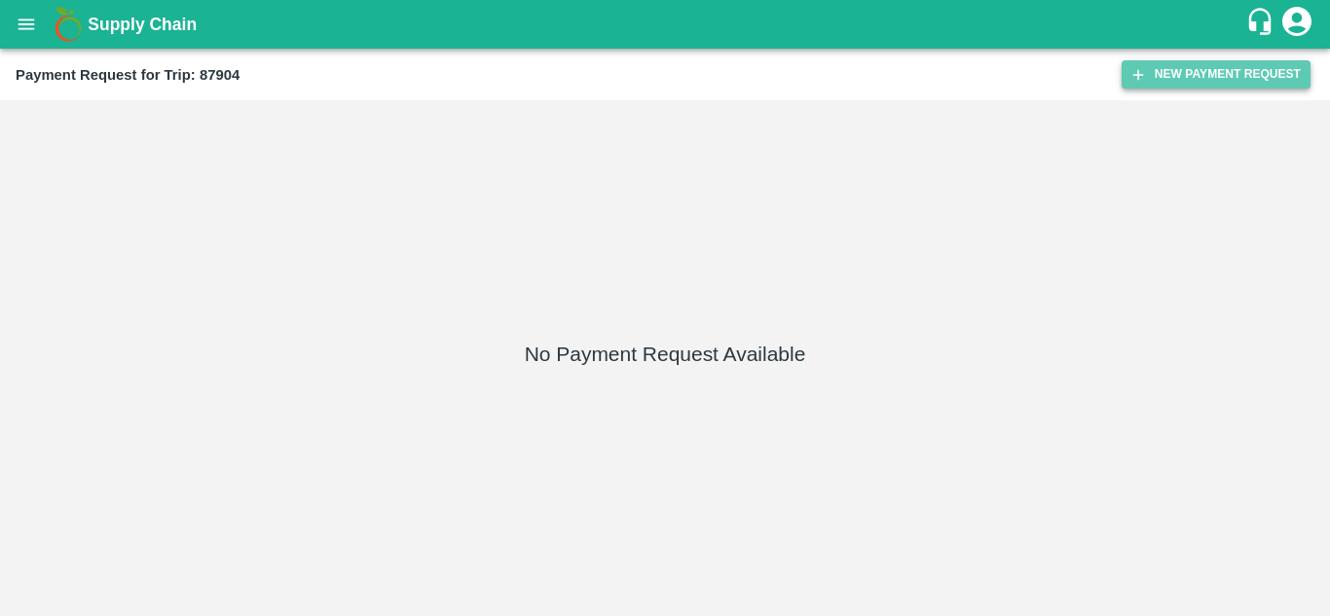
click at [1184, 80] on button "New Payment Request" at bounding box center [1215, 74] width 189 height 28
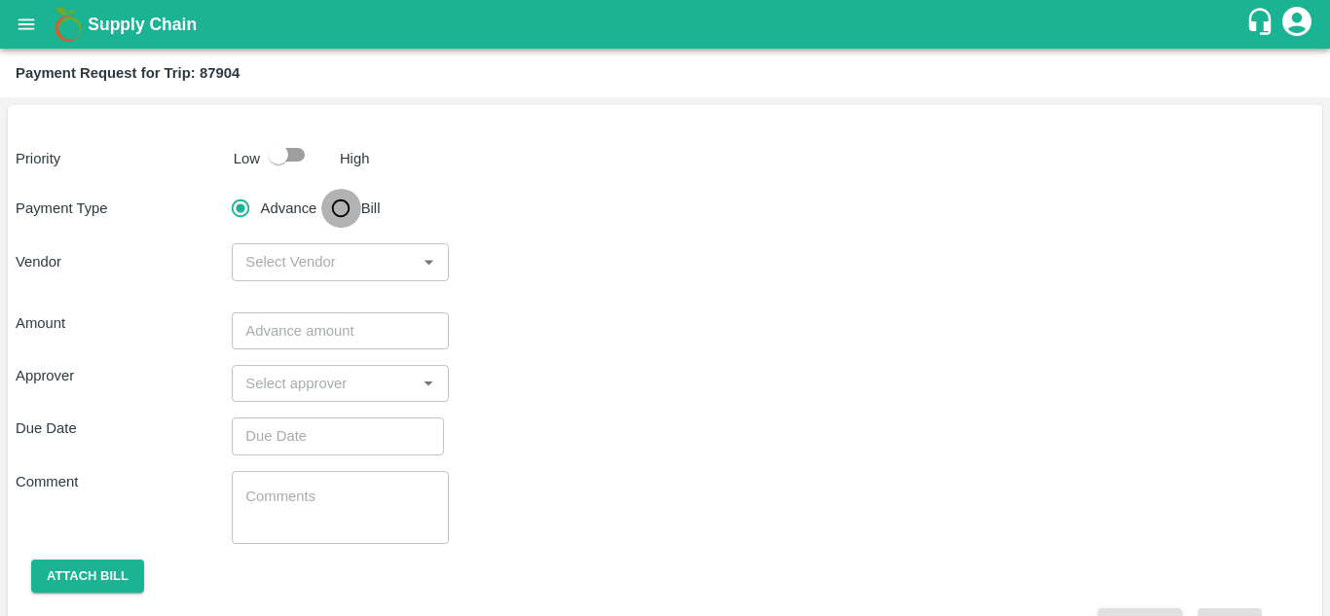
click at [344, 202] on input "Bill" at bounding box center [340, 208] width 39 height 39
radio input "true"
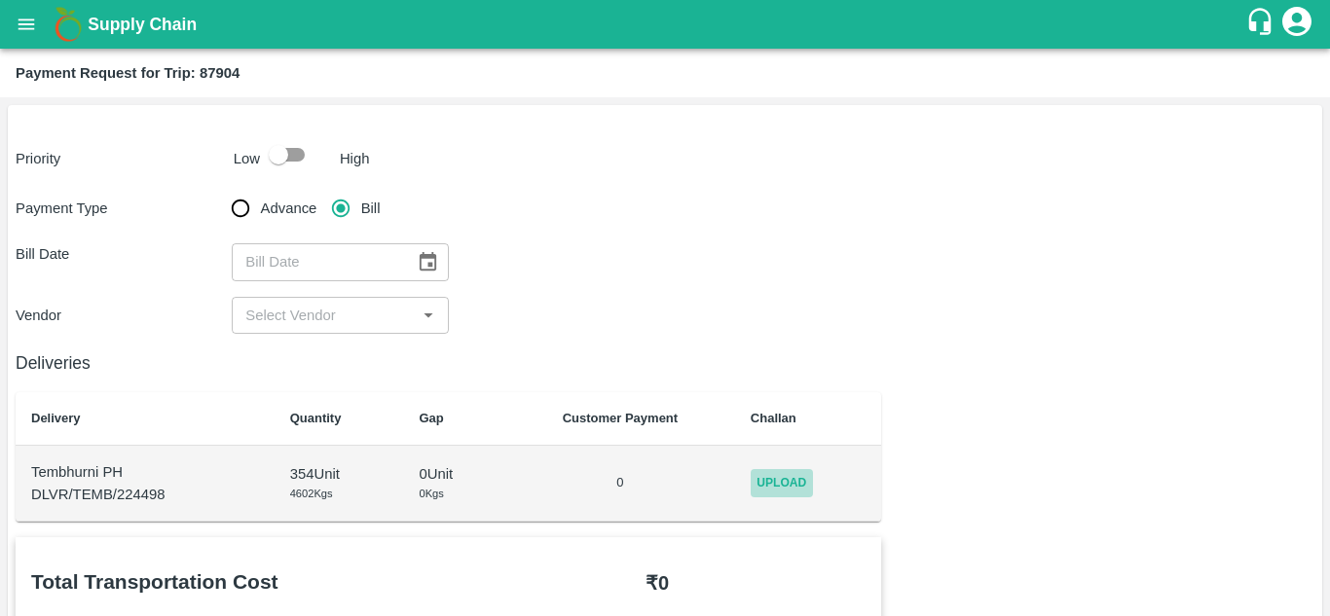
click at [785, 491] on span "Upload" at bounding box center [781, 483] width 62 height 28
click at [0, 0] on input "Upload" at bounding box center [0, 0] width 0 height 0
